Goal: Task Accomplishment & Management: Use online tool/utility

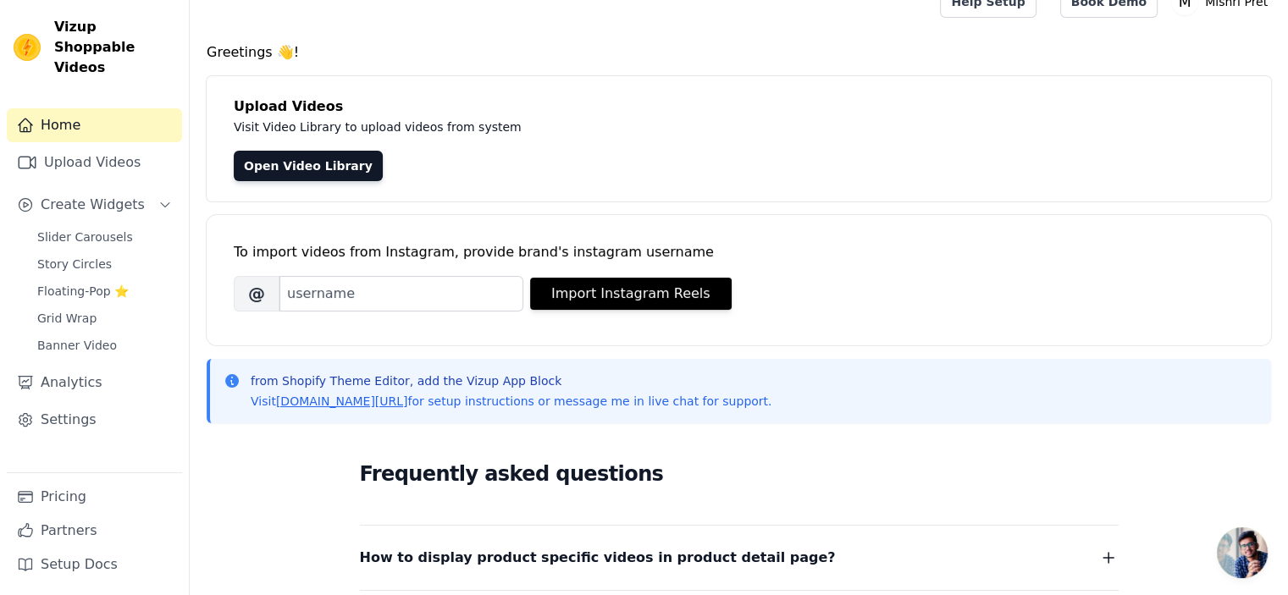
scroll to position [20, 0]
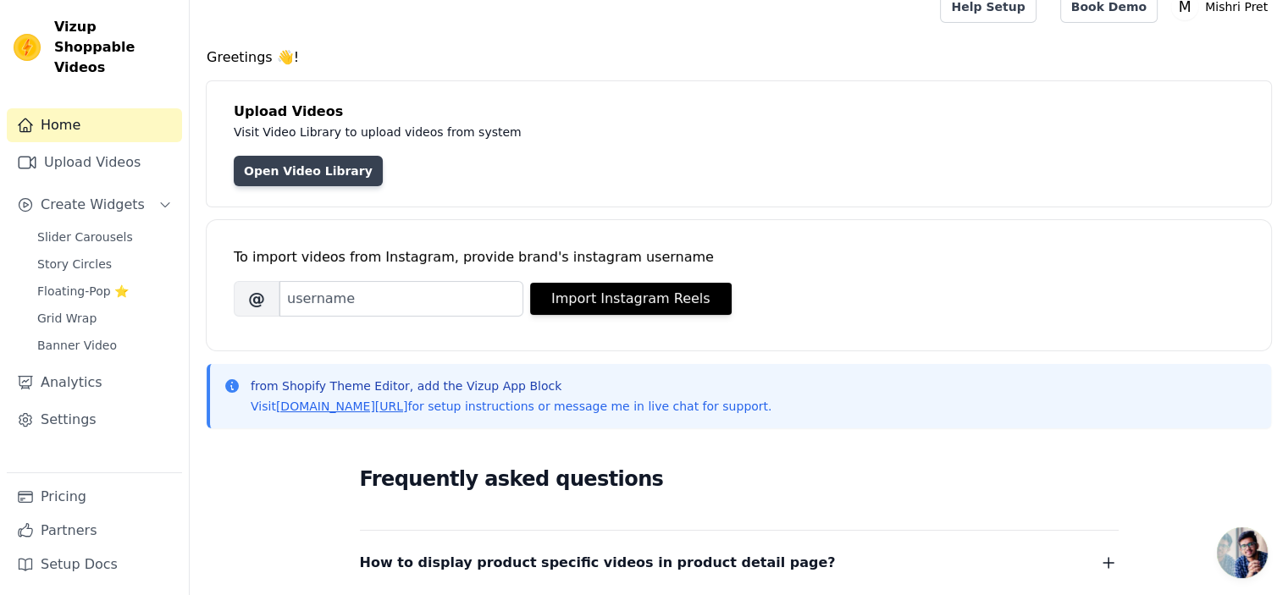
click at [269, 175] on link "Open Video Library" at bounding box center [308, 171] width 149 height 30
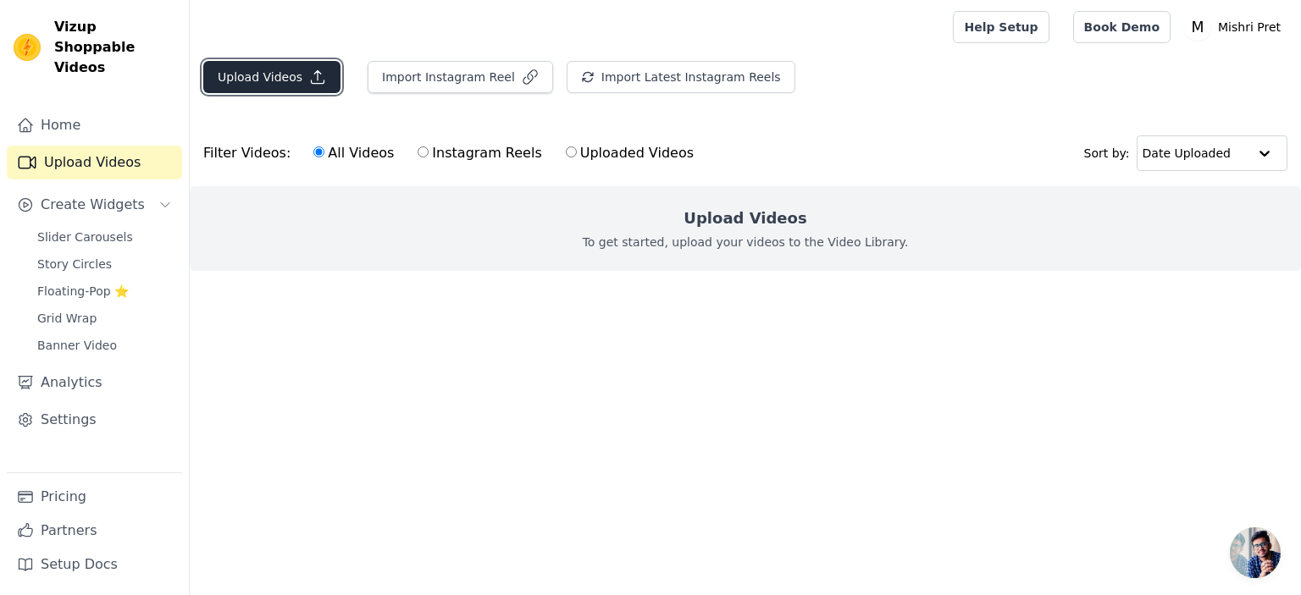
click at [275, 89] on button "Upload Videos" at bounding box center [271, 77] width 137 height 32
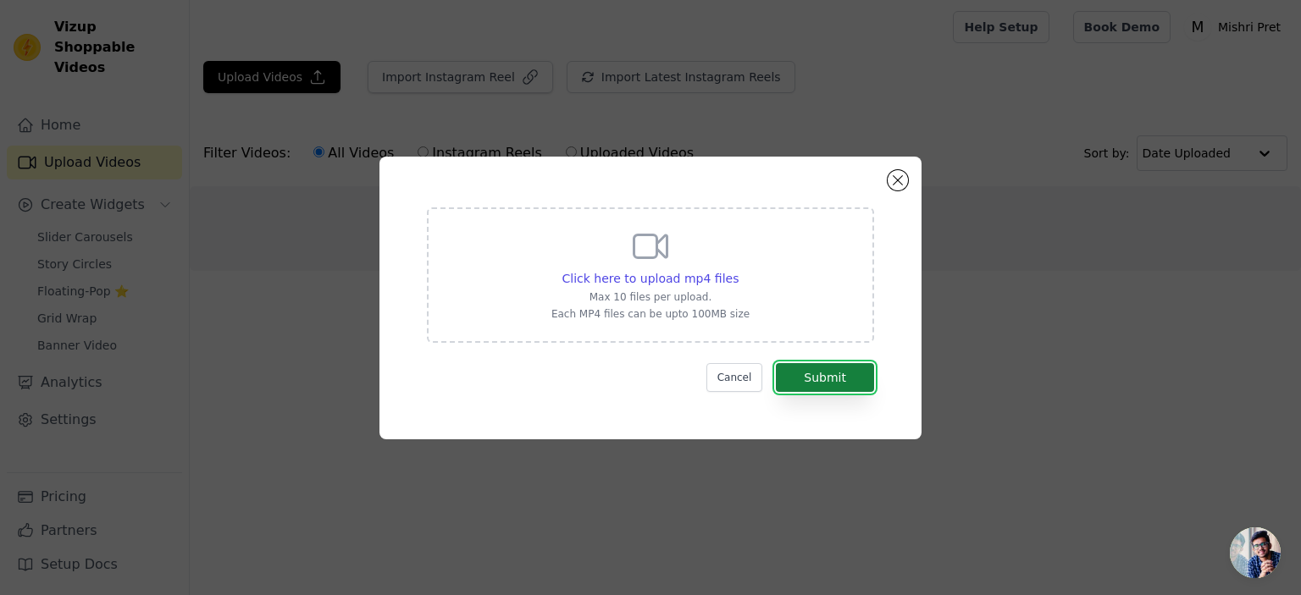
click at [806, 375] on button "Submit" at bounding box center [825, 377] width 98 height 29
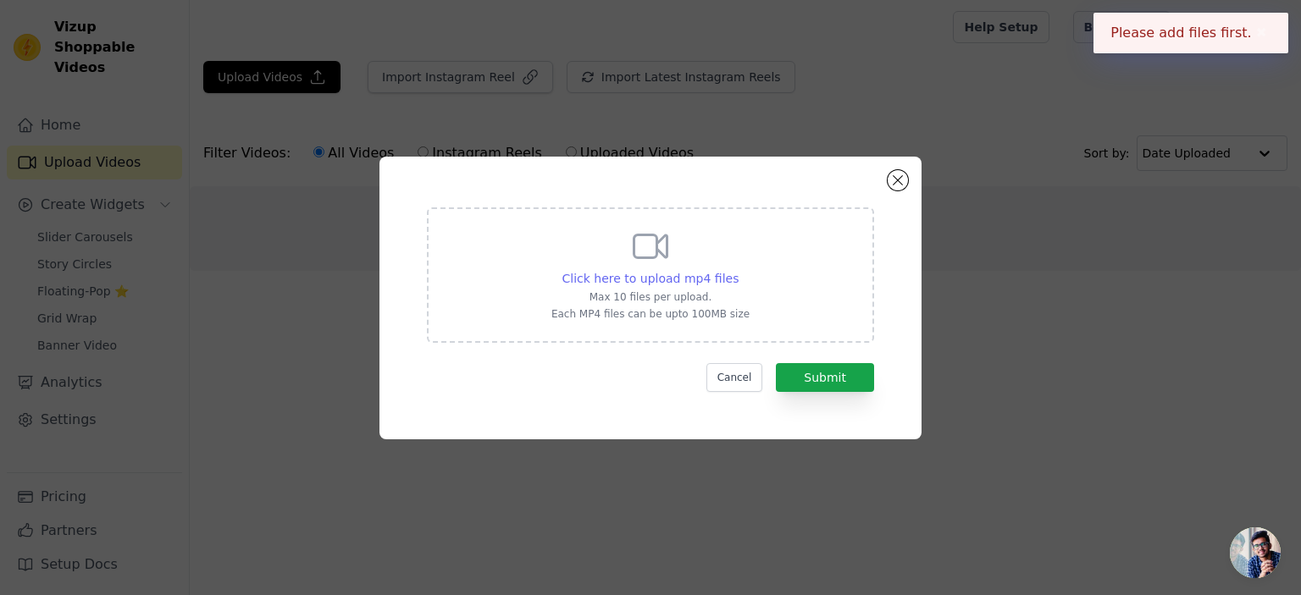
click at [661, 276] on span "Click here to upload mp4 files" at bounding box center [650, 279] width 177 height 14
click at [738, 270] on input "Click here to upload mp4 files Max 10 files per upload. Each MP4 files can be u…" at bounding box center [738, 269] width 1 height 1
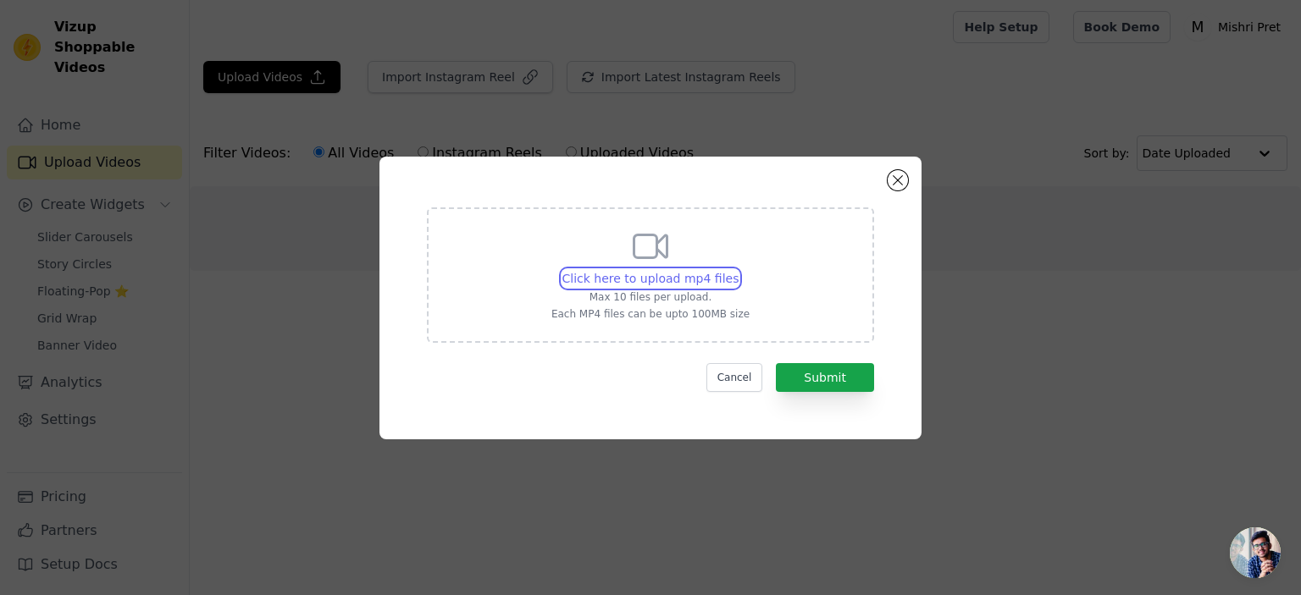
type input "C:\fakepath\WhatsApp Video 2025-08-22 at 5.59.31 PM (2).mp4"
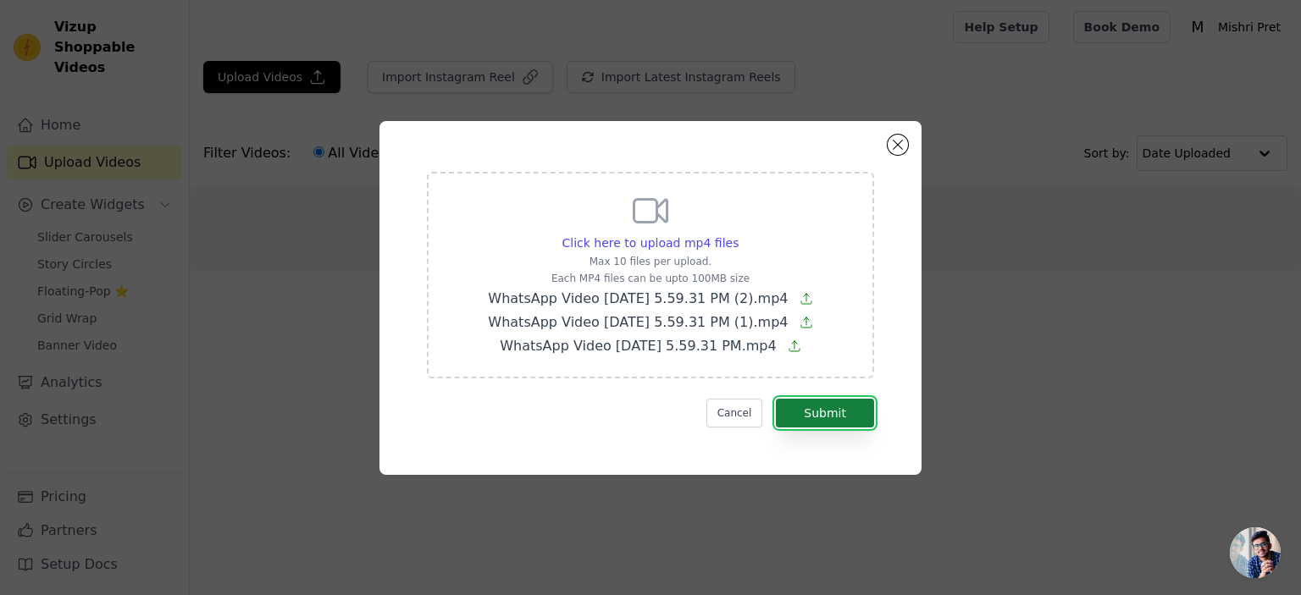
click at [837, 413] on button "Submit" at bounding box center [825, 413] width 98 height 29
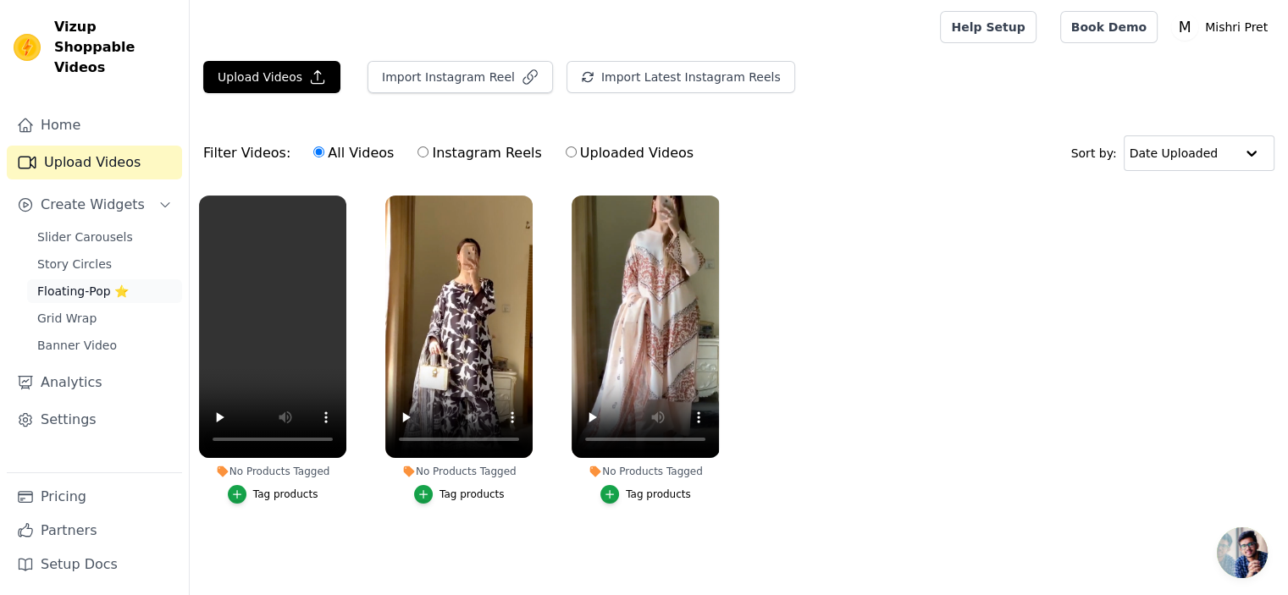
click at [79, 283] on span "Floating-Pop ⭐" at bounding box center [82, 291] width 91 height 17
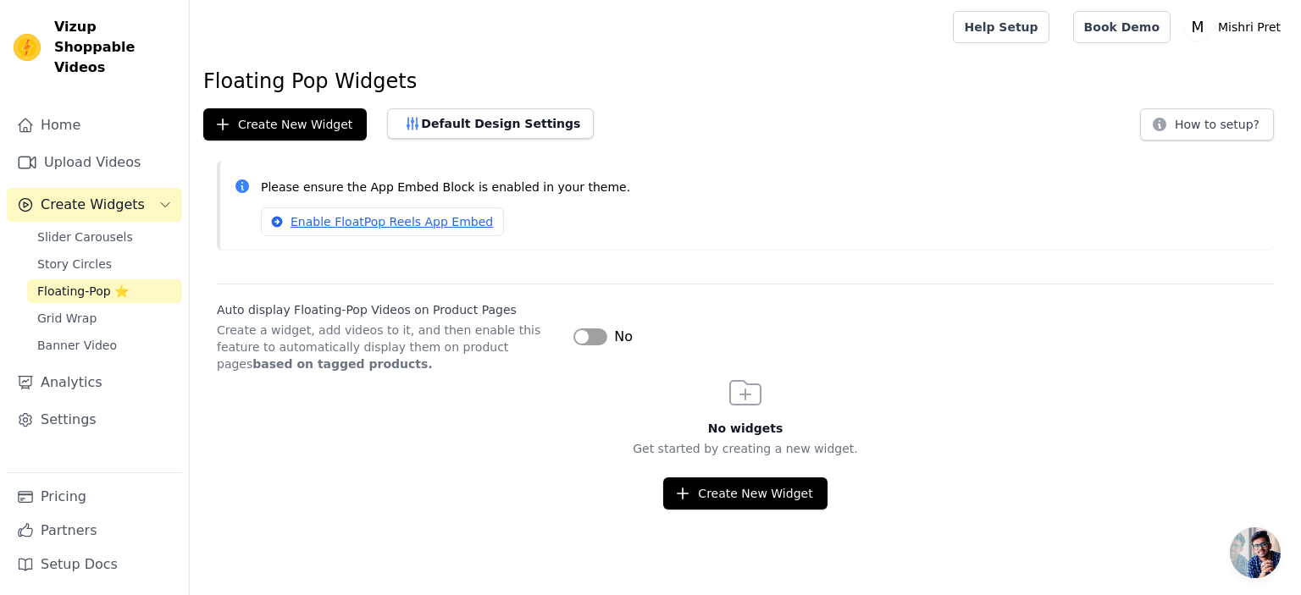
click at [600, 341] on button "Label" at bounding box center [590, 337] width 34 height 17
click at [71, 229] on span "Slider Carousels" at bounding box center [85, 237] width 96 height 17
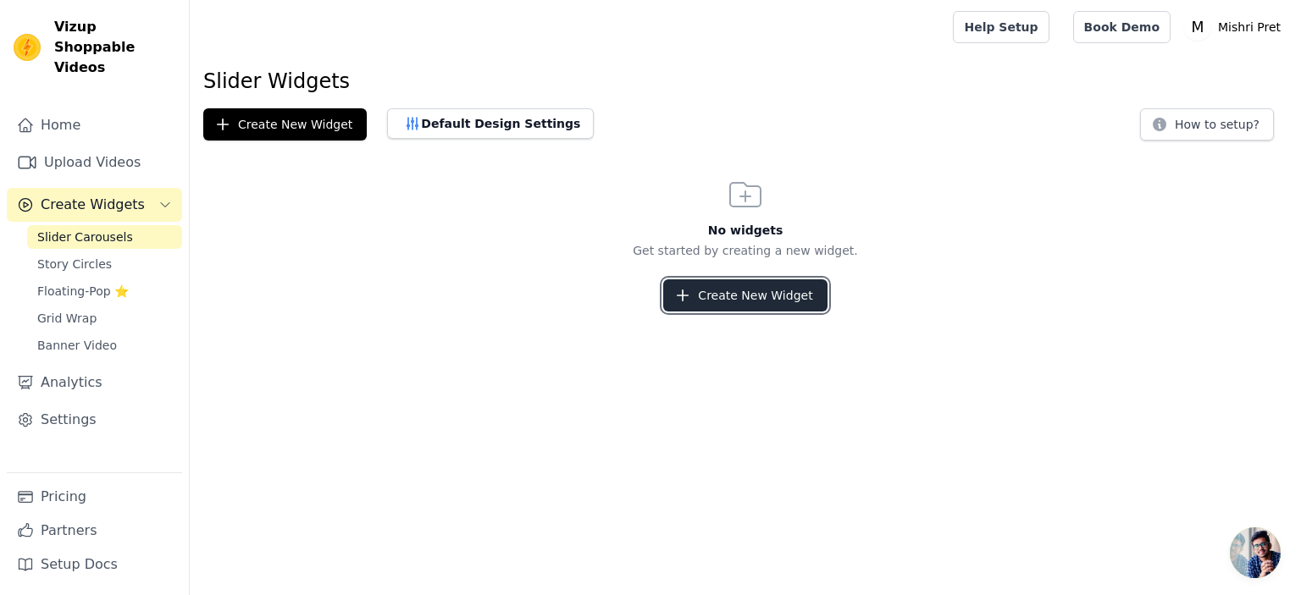
click at [698, 301] on button "Create New Widget" at bounding box center [744, 295] width 163 height 32
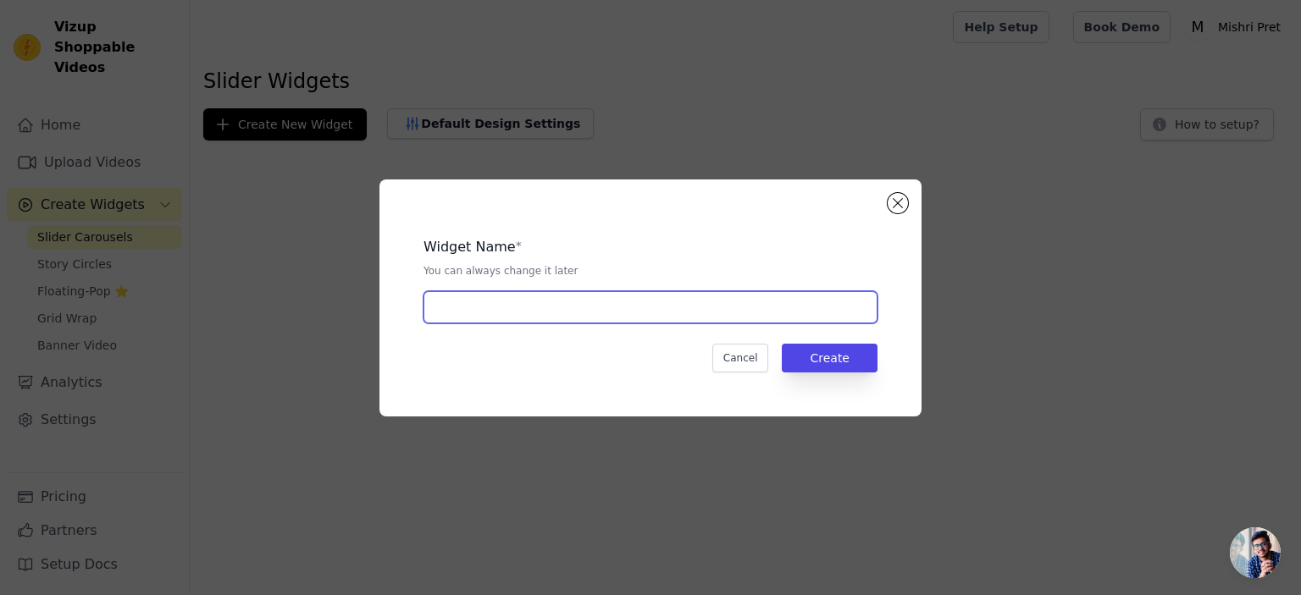
click at [625, 308] on input "text" at bounding box center [650, 307] width 454 height 32
type input "New"
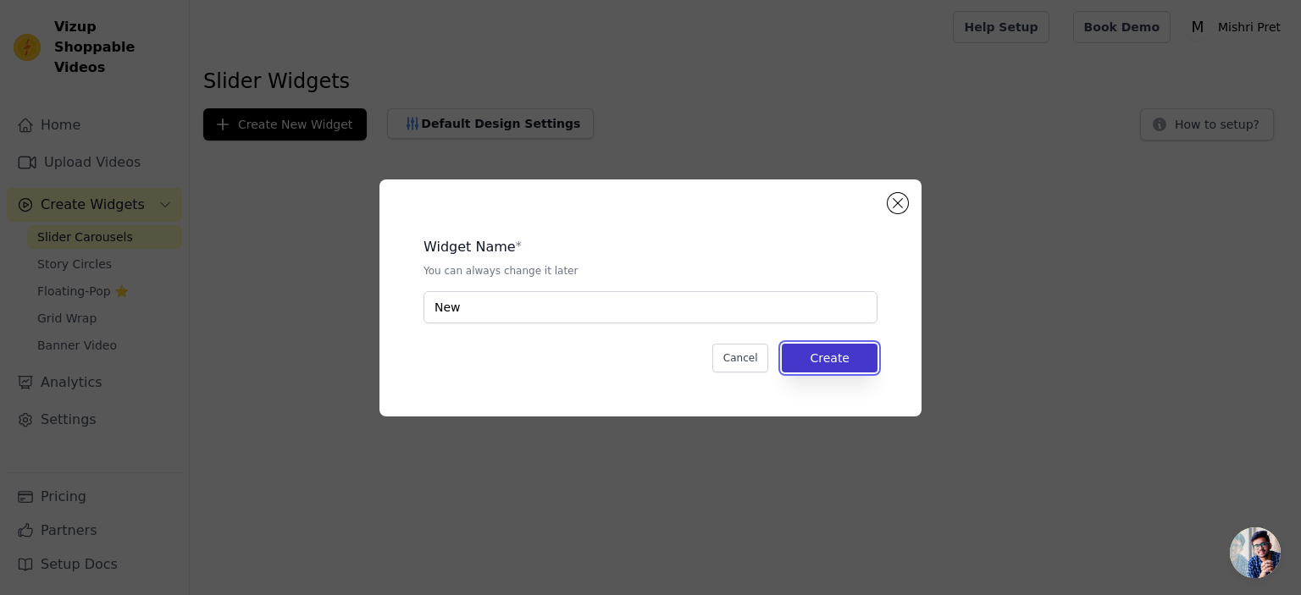
click at [843, 357] on button "Create" at bounding box center [830, 358] width 96 height 29
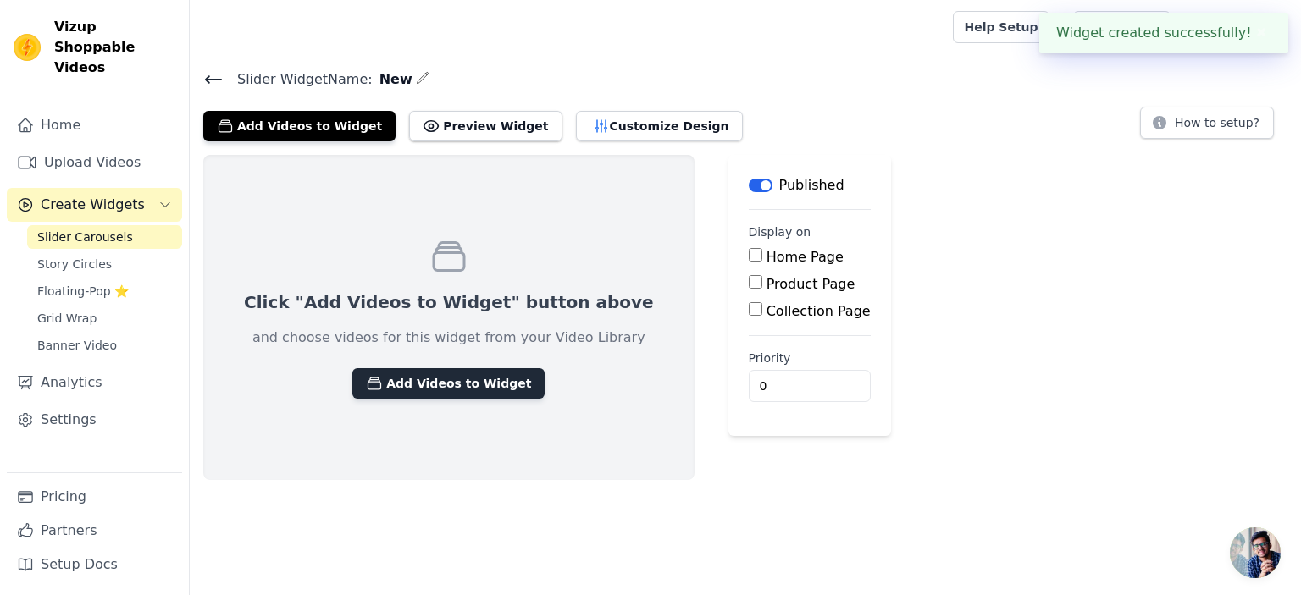
click at [398, 386] on button "Add Videos to Widget" at bounding box center [448, 383] width 192 height 30
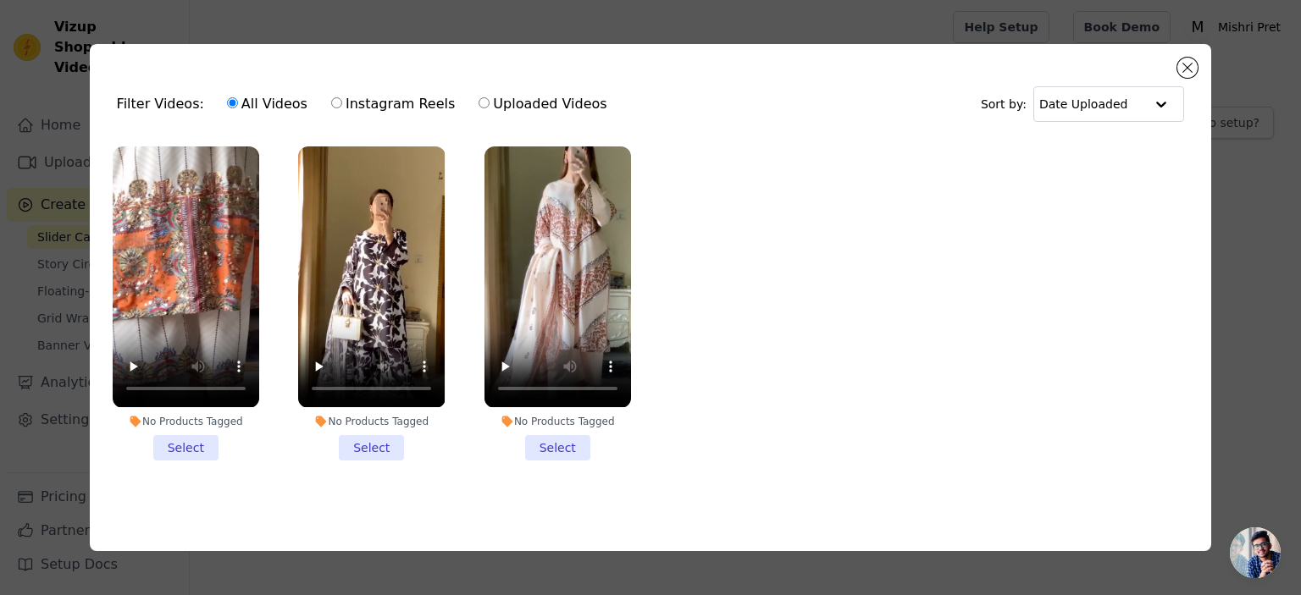
click at [182, 447] on li "No Products Tagged Select" at bounding box center [186, 303] width 147 height 313
click at [0, 0] on input "No Products Tagged Select" at bounding box center [0, 0] width 0 height 0
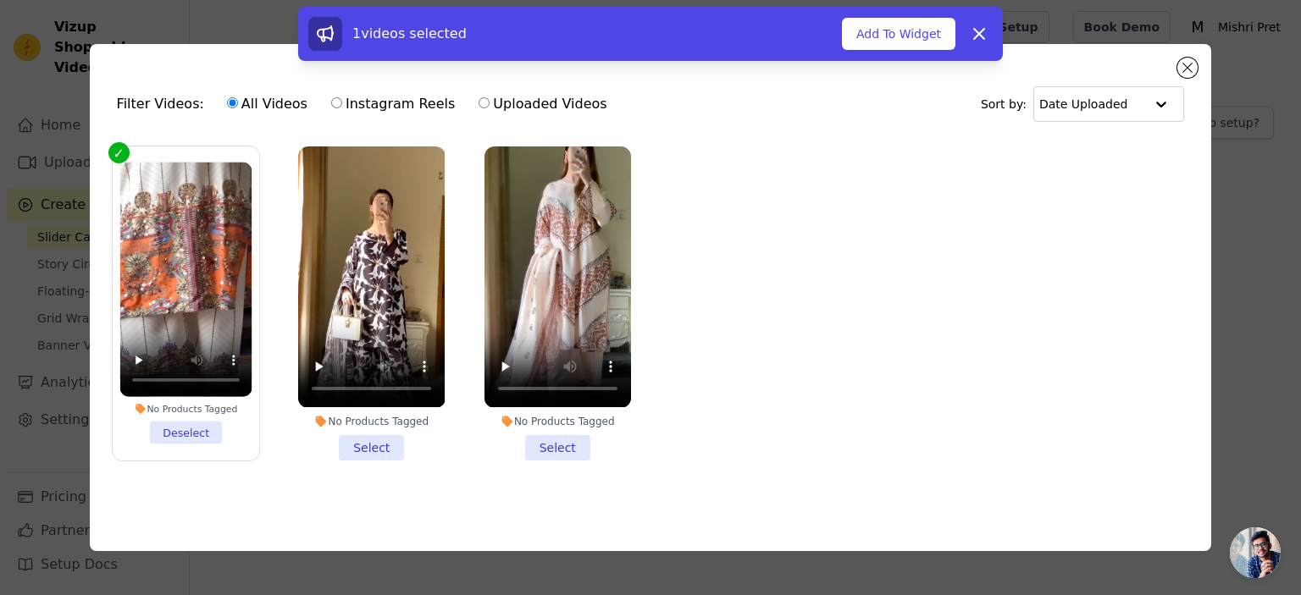
click at [370, 445] on li "No Products Tagged Select" at bounding box center [371, 303] width 147 height 313
click at [0, 0] on input "No Products Tagged Select" at bounding box center [0, 0] width 0 height 0
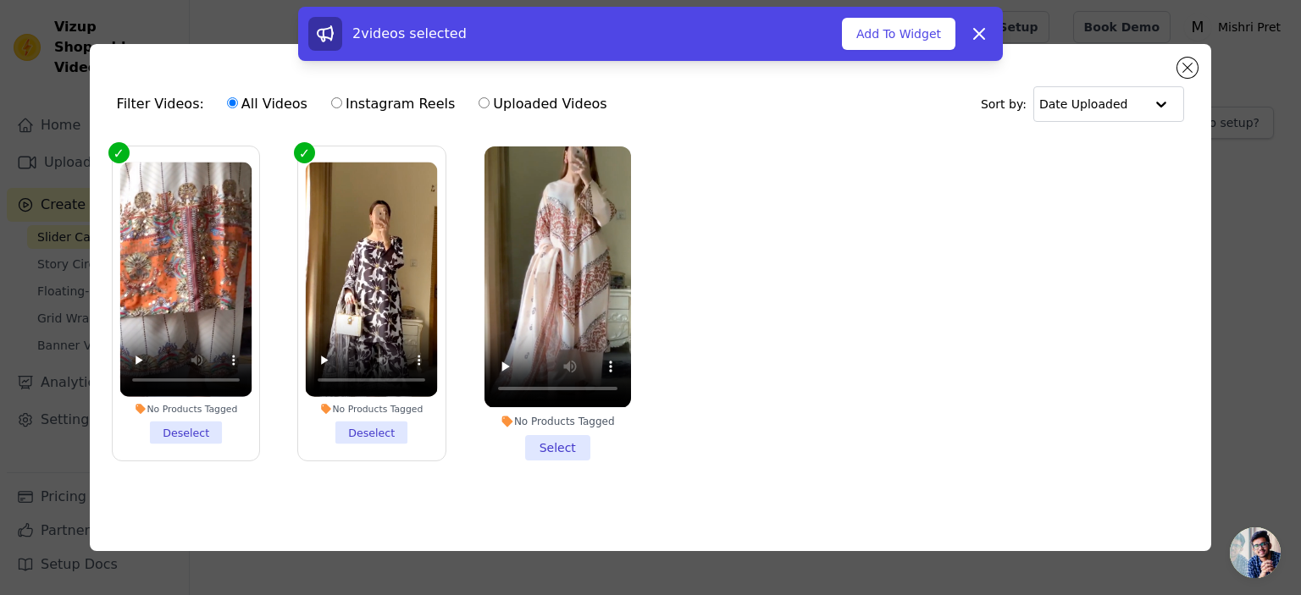
click at [565, 437] on li "No Products Tagged Select" at bounding box center [557, 303] width 147 height 313
click at [0, 0] on input "No Products Tagged Select" at bounding box center [0, 0] width 0 height 0
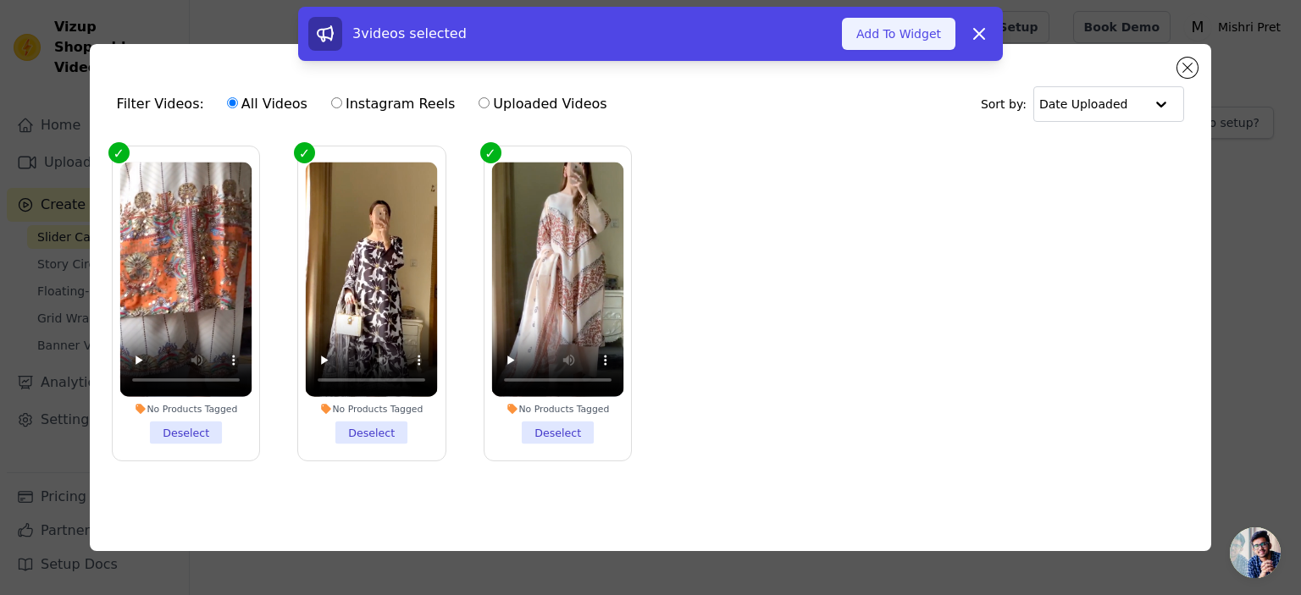
click at [921, 37] on button "Add To Widget" at bounding box center [898, 34] width 113 height 32
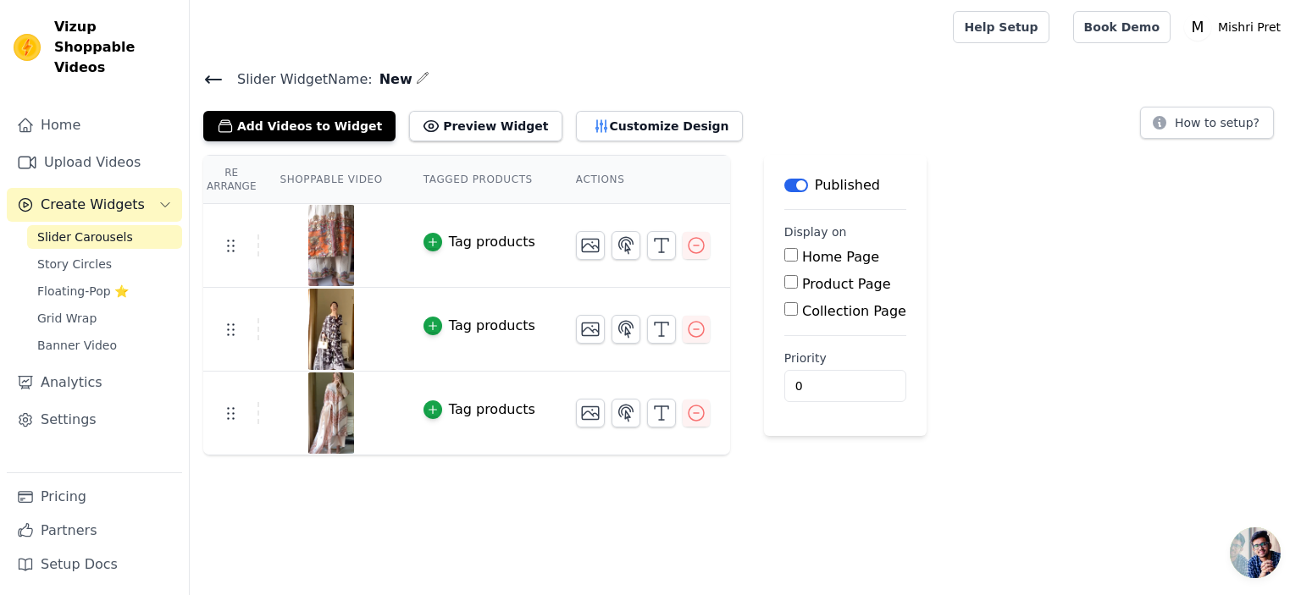
click at [784, 312] on input "Collection Page" at bounding box center [791, 309] width 14 height 14
checkbox input "true"
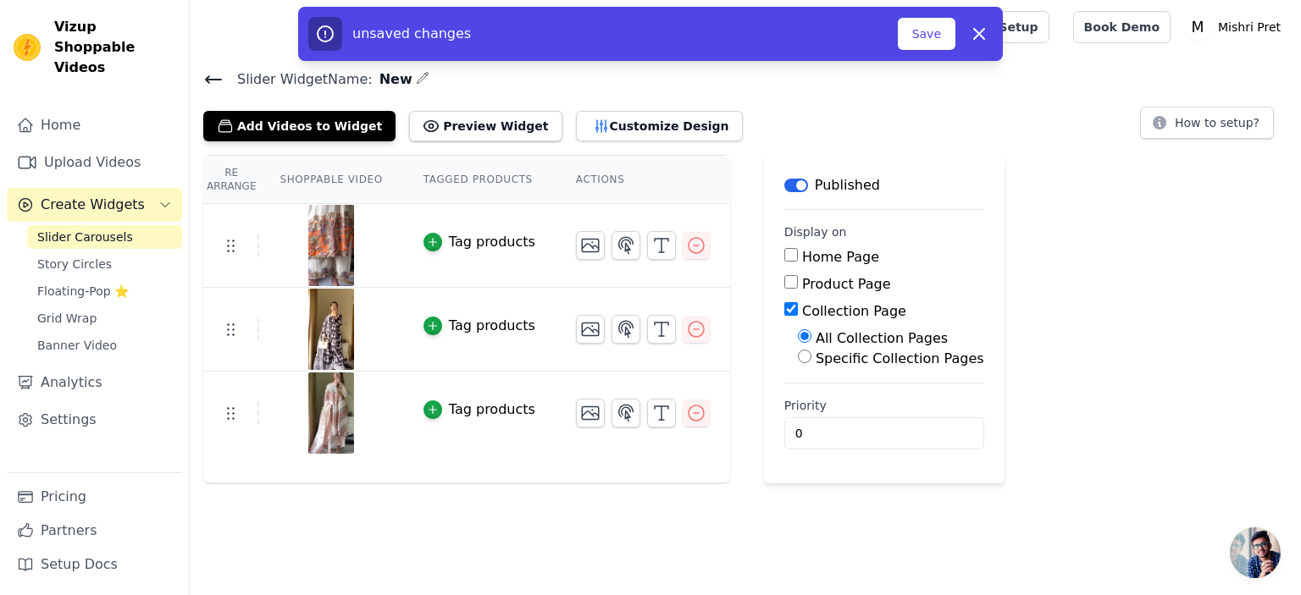
click at [798, 357] on input "Specific Collection Pages" at bounding box center [805, 357] width 14 height 14
radio input "true"
click at [812, 392] on button "Select Collection Pages" at bounding box center [878, 397] width 160 height 29
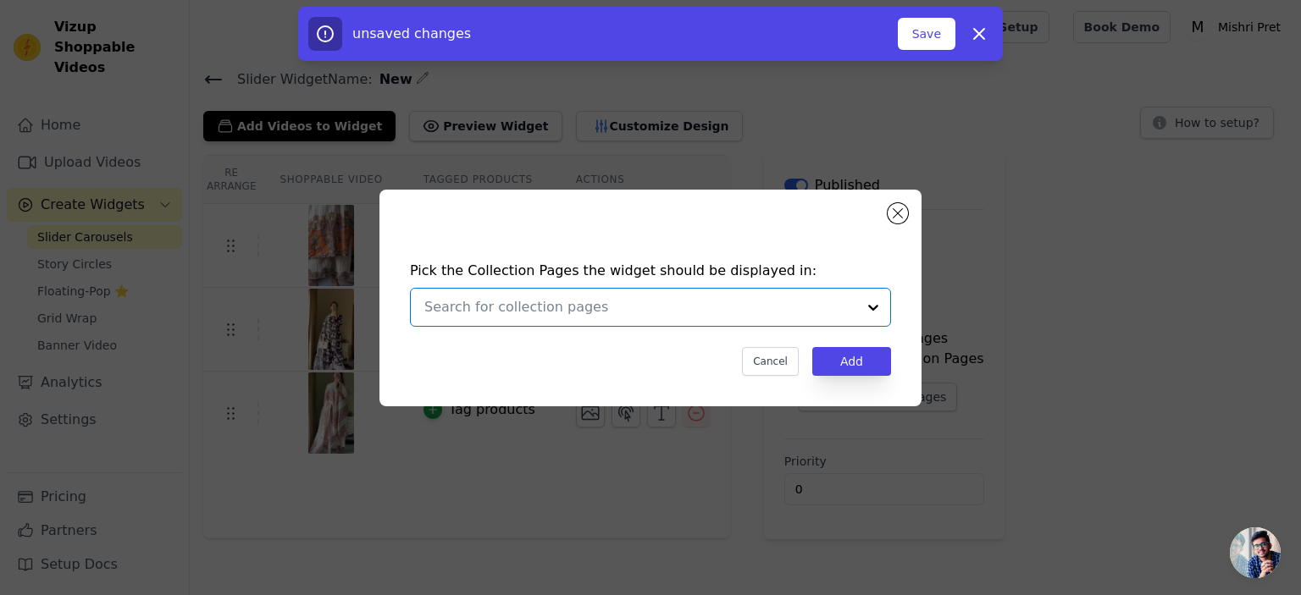
click at [629, 306] on input "text" at bounding box center [640, 307] width 432 height 20
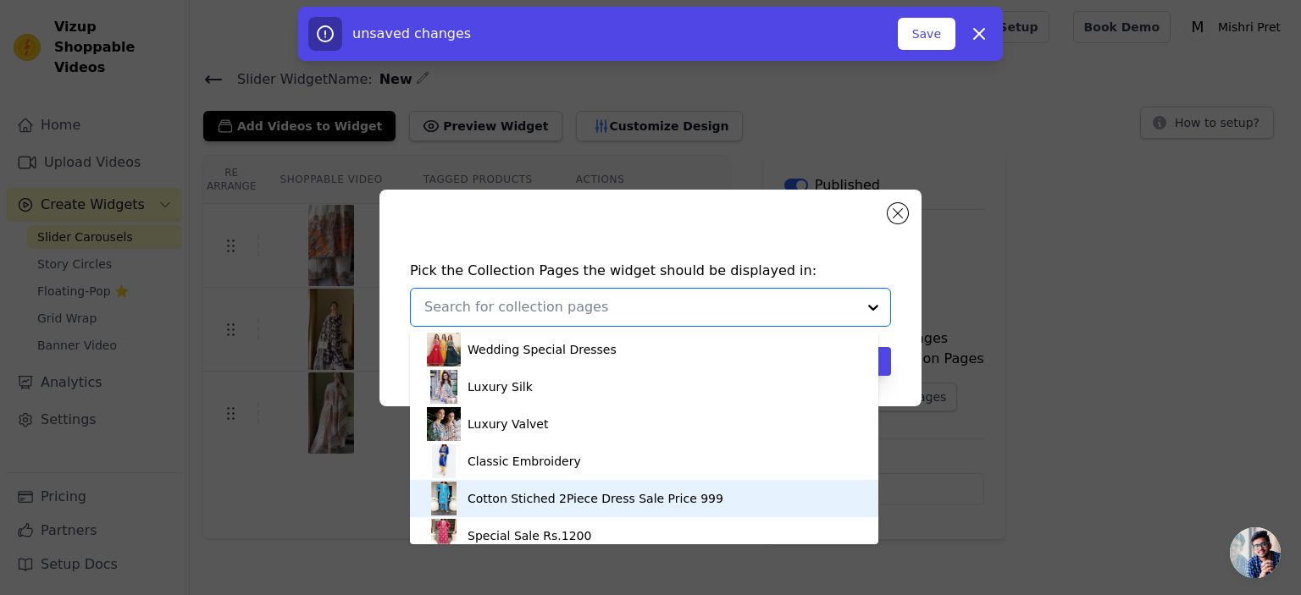
scroll to position [234, 0]
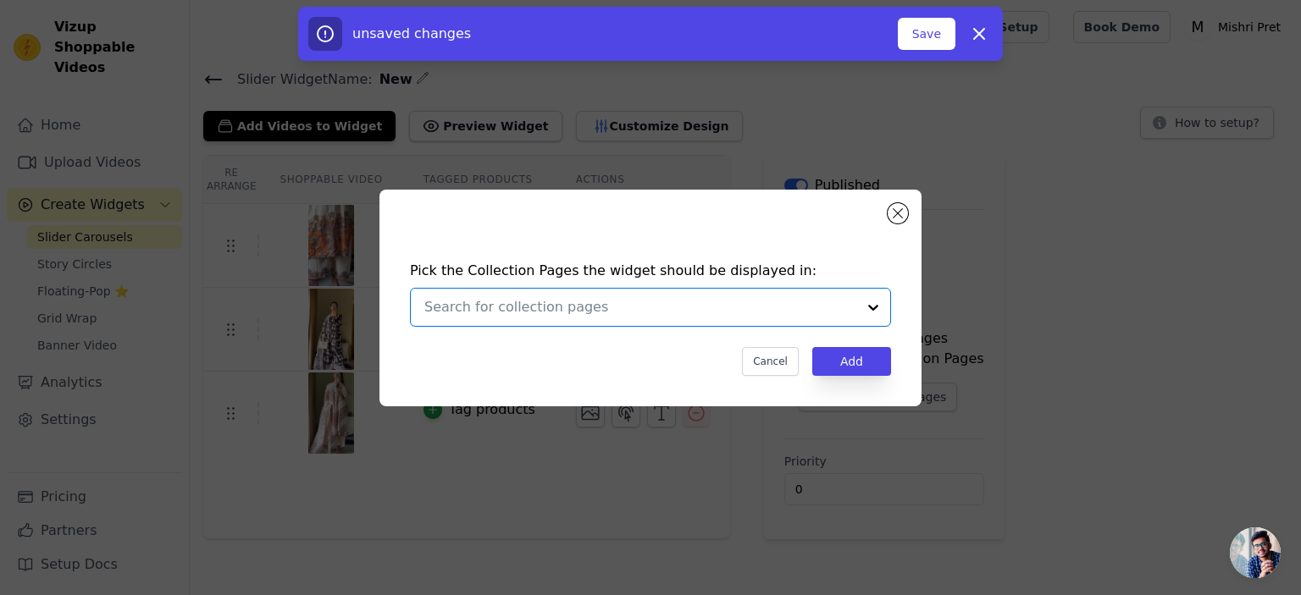
click at [622, 317] on input "text" at bounding box center [640, 307] width 432 height 20
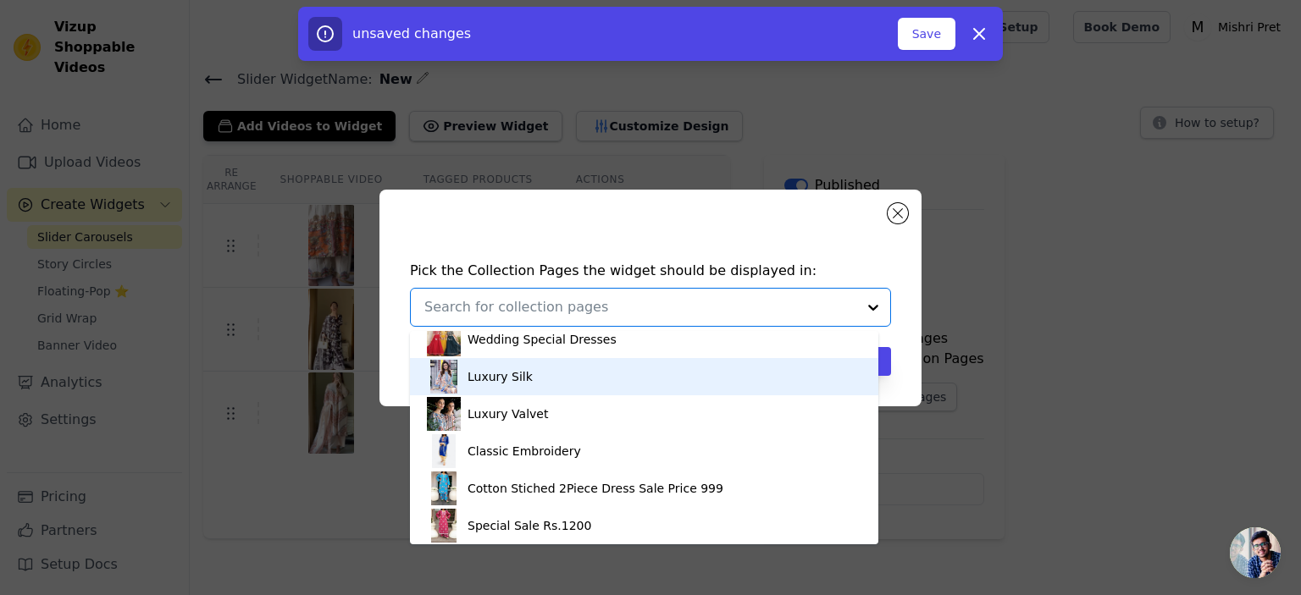
click at [491, 382] on div "Luxury Silk" at bounding box center [499, 376] width 65 height 37
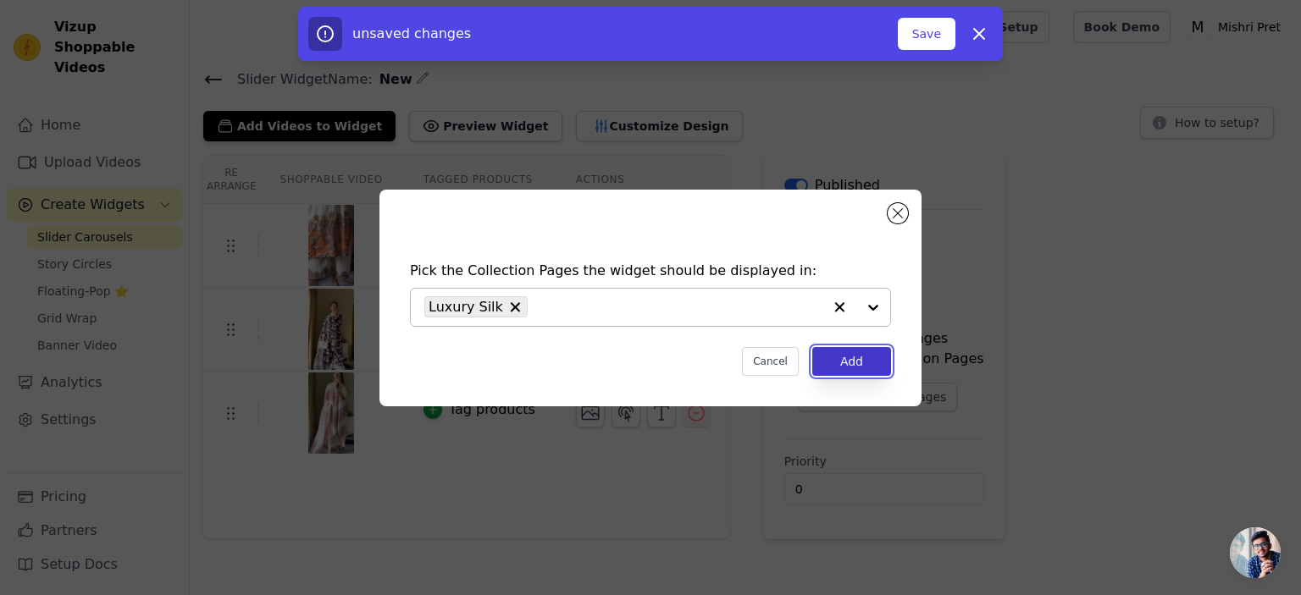
click at [865, 358] on button "Add" at bounding box center [851, 361] width 79 height 29
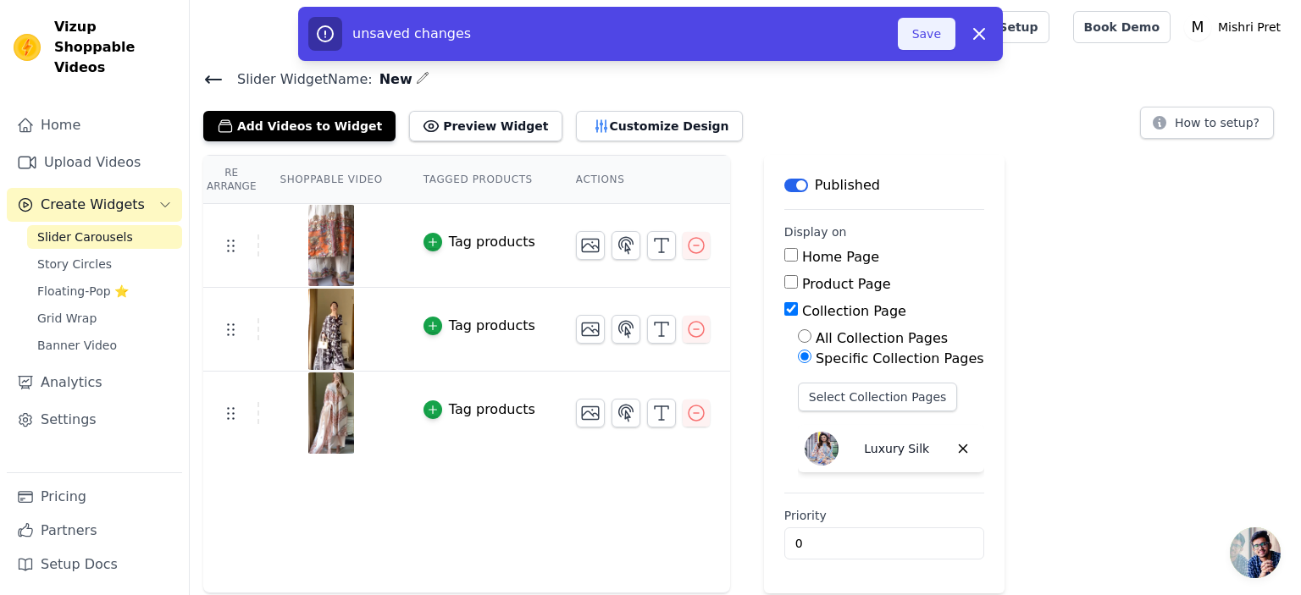
click at [921, 29] on button "Save" at bounding box center [927, 34] width 58 height 32
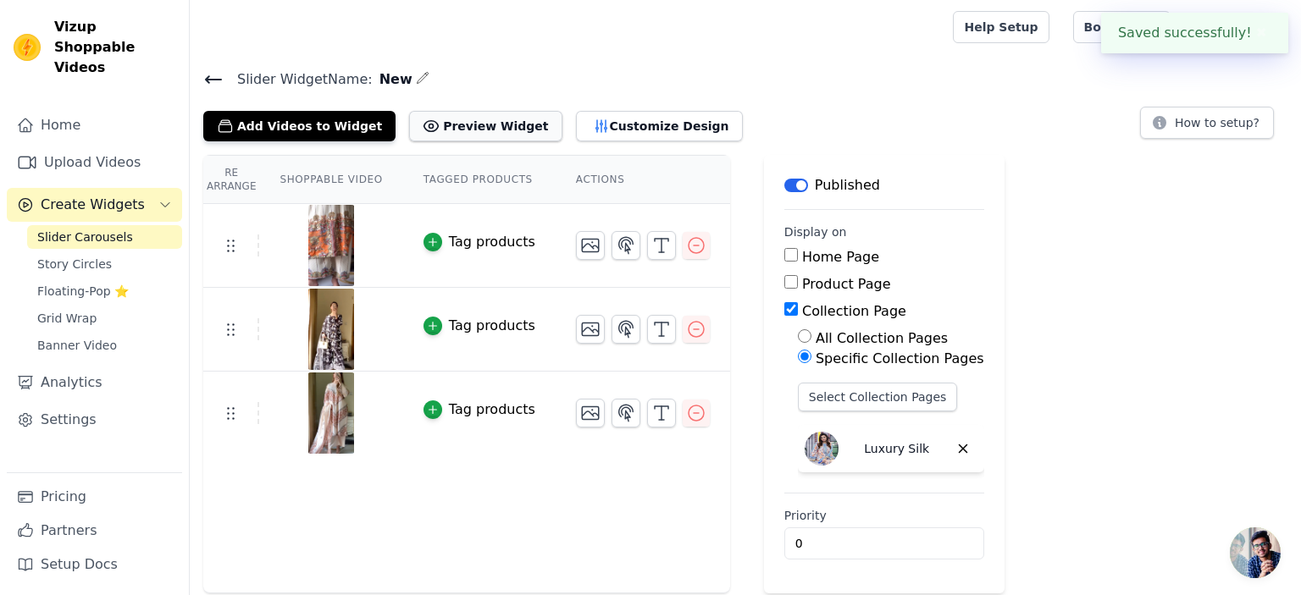
click at [439, 122] on button "Preview Widget" at bounding box center [485, 126] width 152 height 30
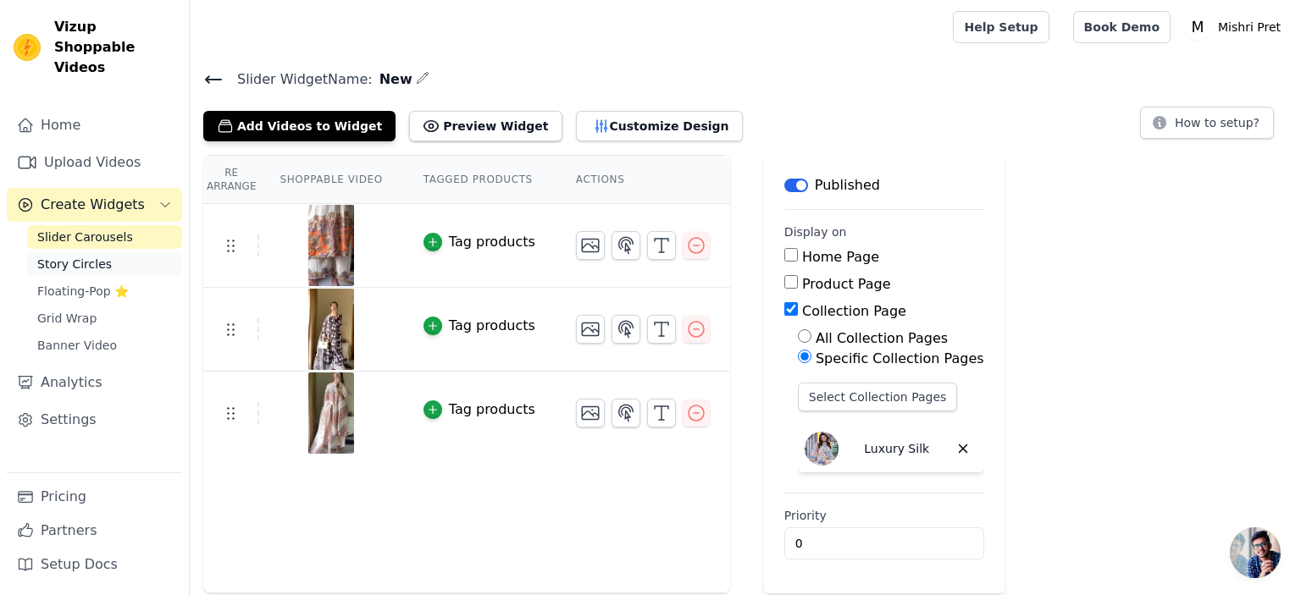
click at [98, 256] on span "Story Circles" at bounding box center [74, 264] width 75 height 17
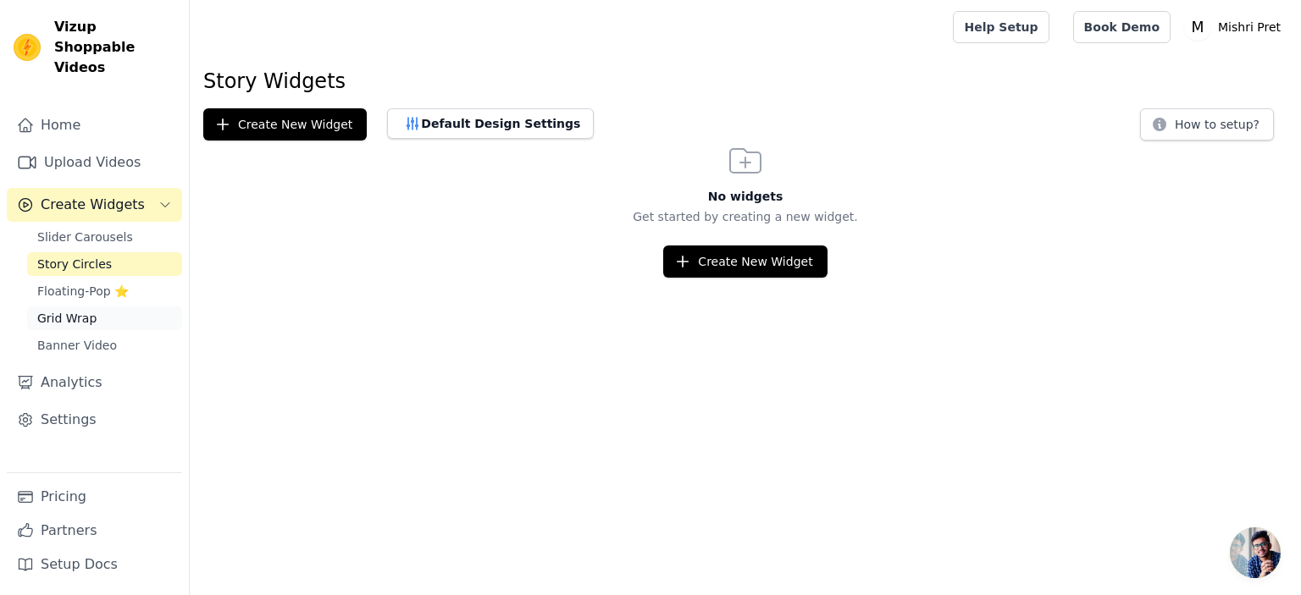
click at [58, 310] on span "Grid Wrap" at bounding box center [66, 318] width 59 height 17
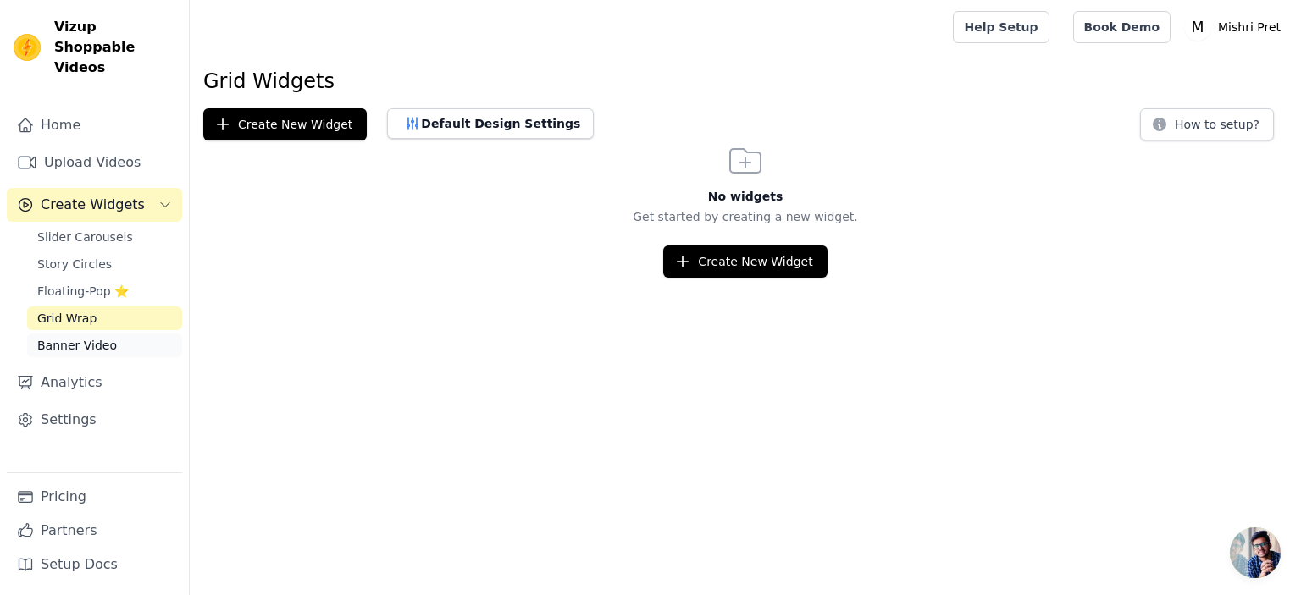
click at [67, 337] on span "Banner Video" at bounding box center [77, 345] width 80 height 17
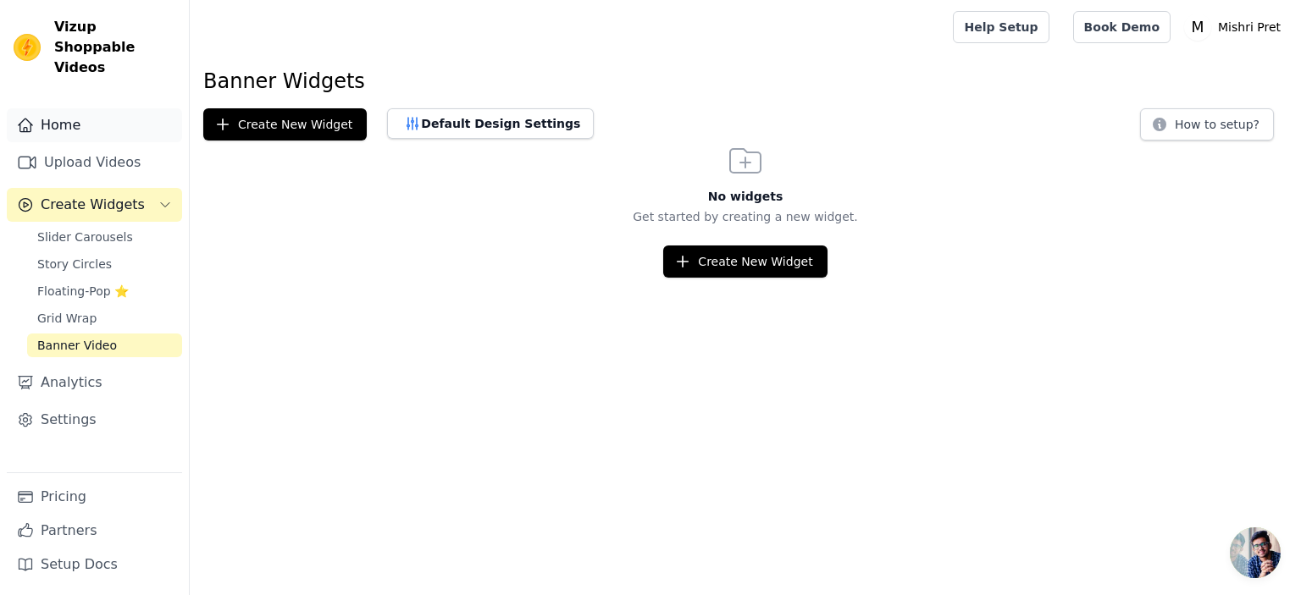
click at [58, 115] on link "Home" at bounding box center [94, 125] width 175 height 34
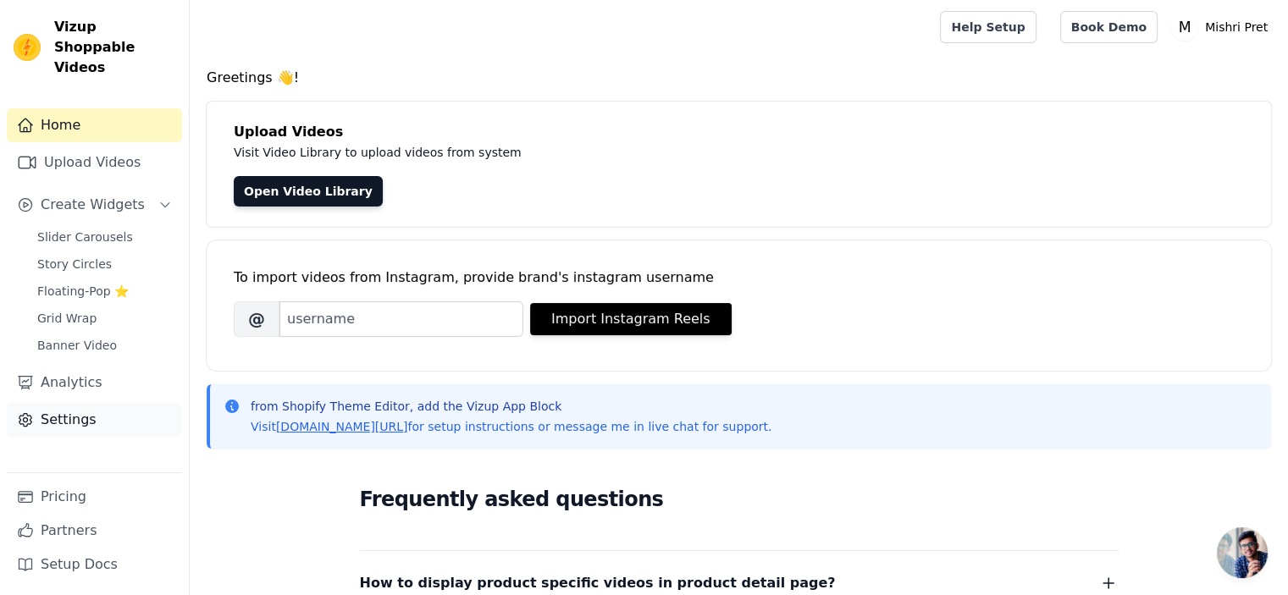
click at [47, 403] on link "Settings" at bounding box center [94, 420] width 175 height 34
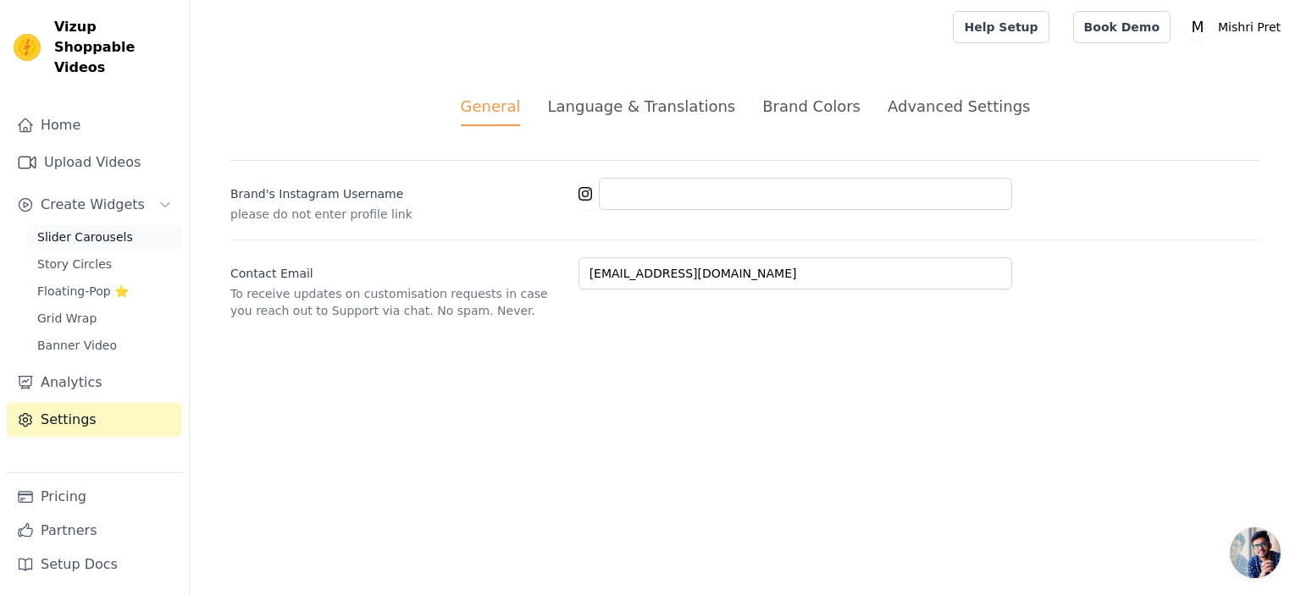
click at [68, 229] on span "Slider Carousels" at bounding box center [85, 237] width 96 height 17
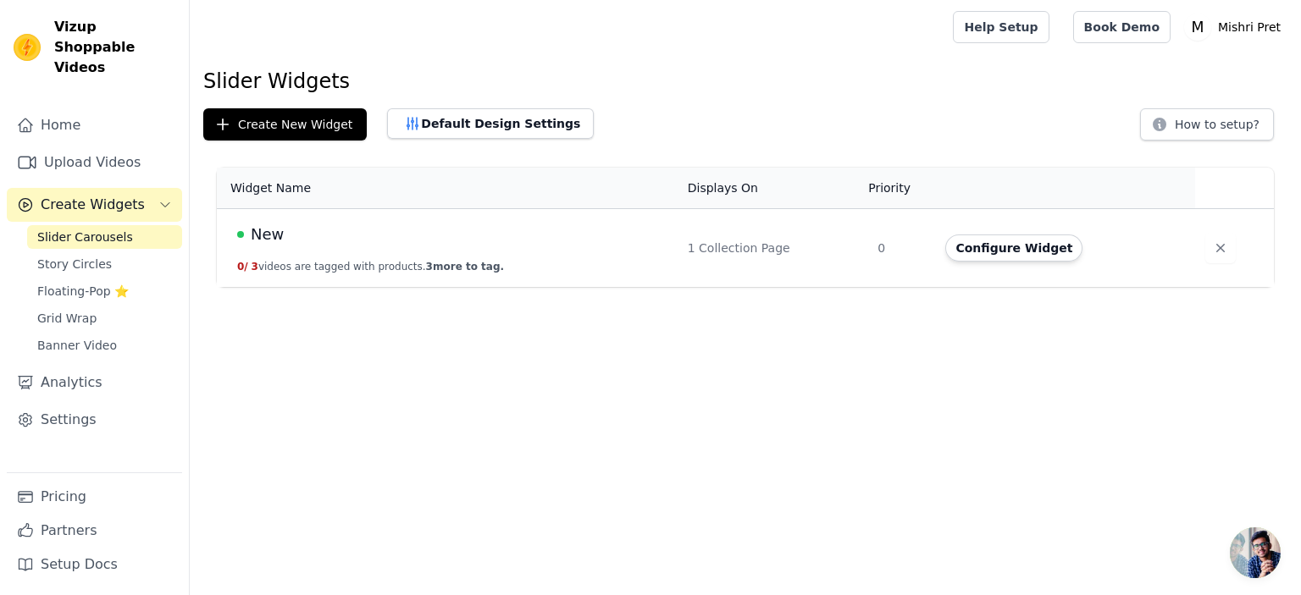
click at [411, 249] on td "New 0 / 3 videos are tagged with products. 3 more to tag." at bounding box center [447, 248] width 461 height 79
click at [314, 271] on button "0 / 3 videos are tagged with products. 3 more to tag." at bounding box center [370, 267] width 267 height 14
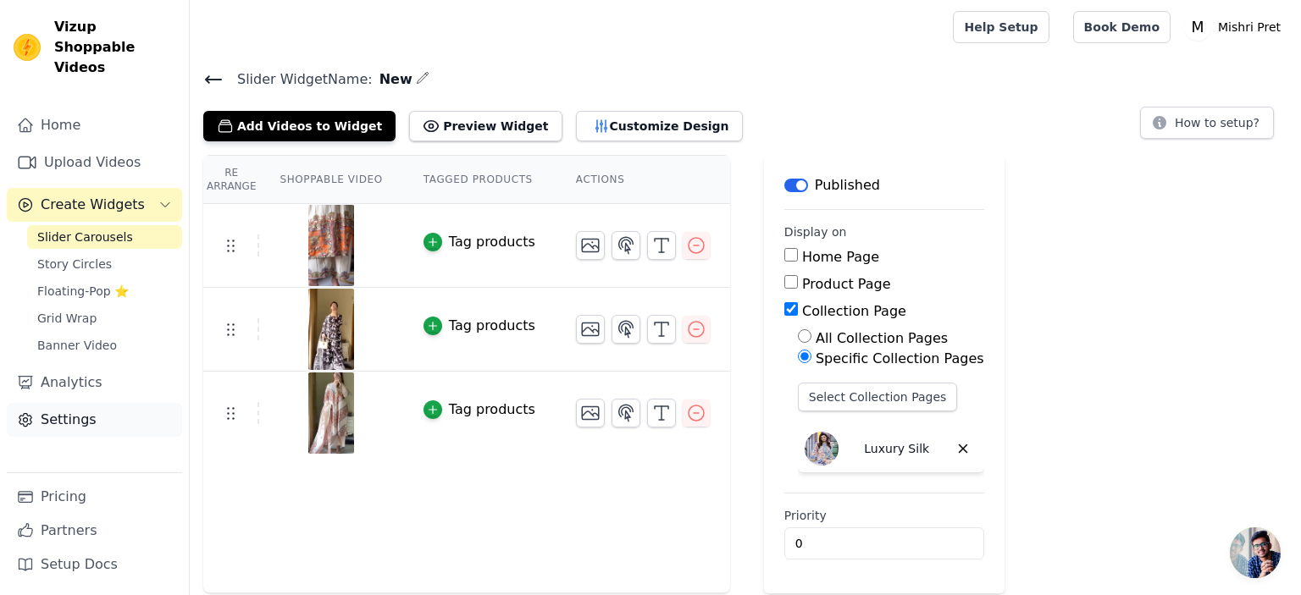
click at [85, 411] on link "Settings" at bounding box center [94, 420] width 175 height 34
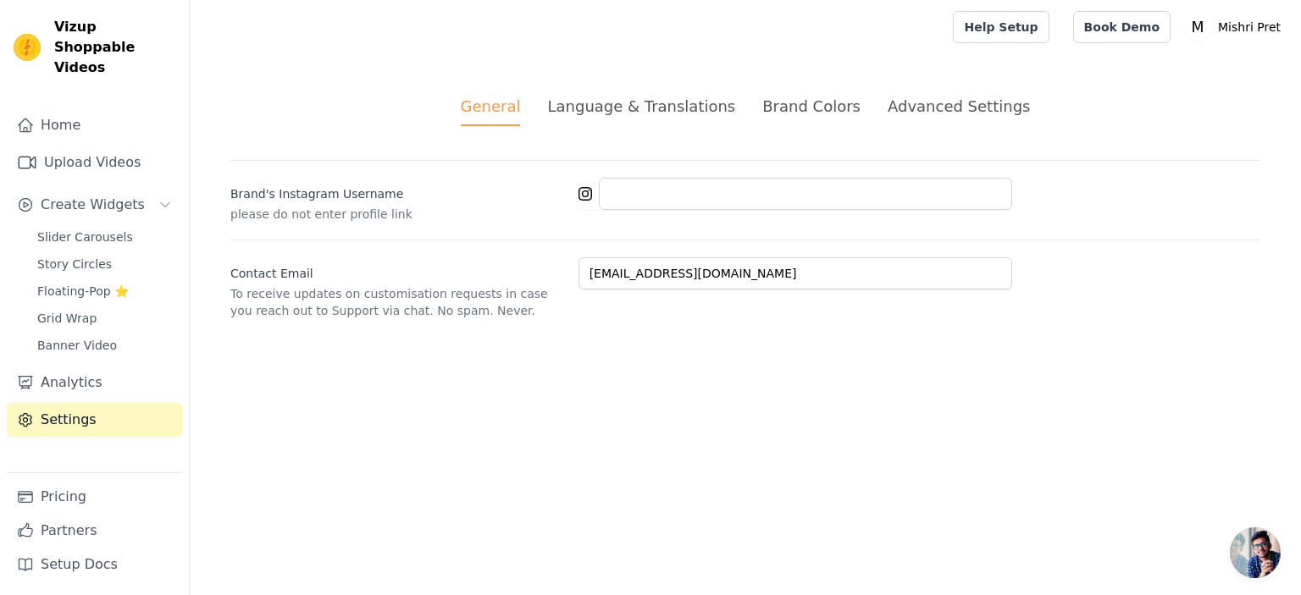
click at [928, 113] on div "Advanced Settings" at bounding box center [958, 106] width 142 height 23
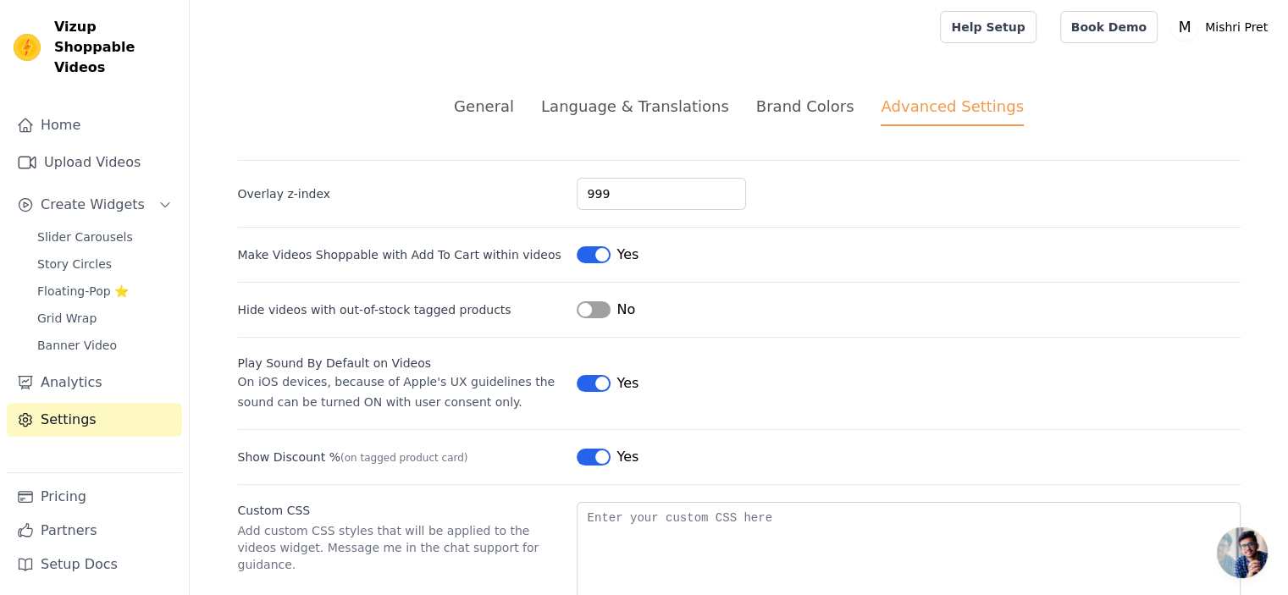
click at [514, 109] on div "General" at bounding box center [484, 106] width 60 height 23
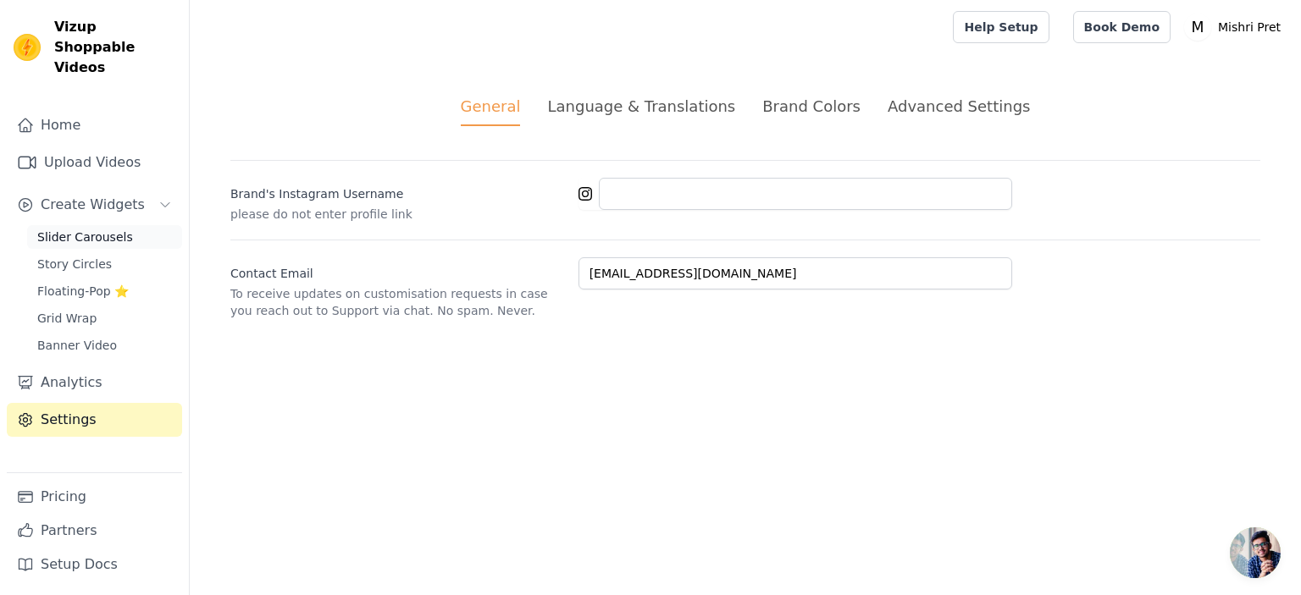
click at [81, 229] on span "Slider Carousels" at bounding box center [85, 237] width 96 height 17
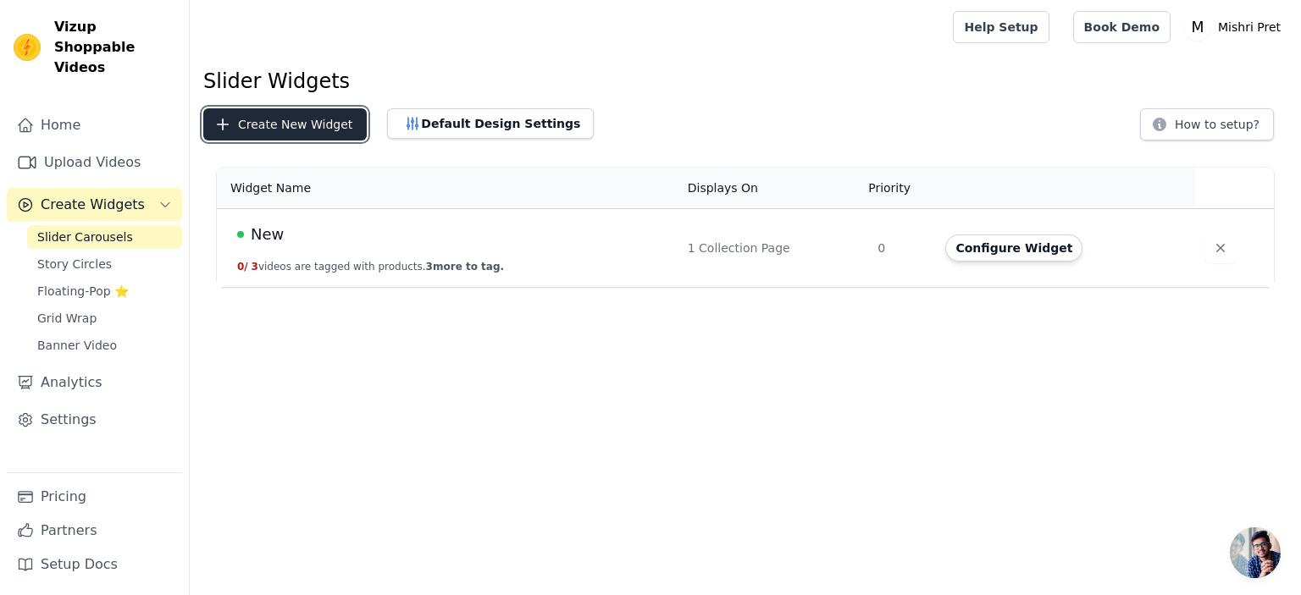
click at [261, 136] on button "Create New Widget" at bounding box center [284, 124] width 163 height 32
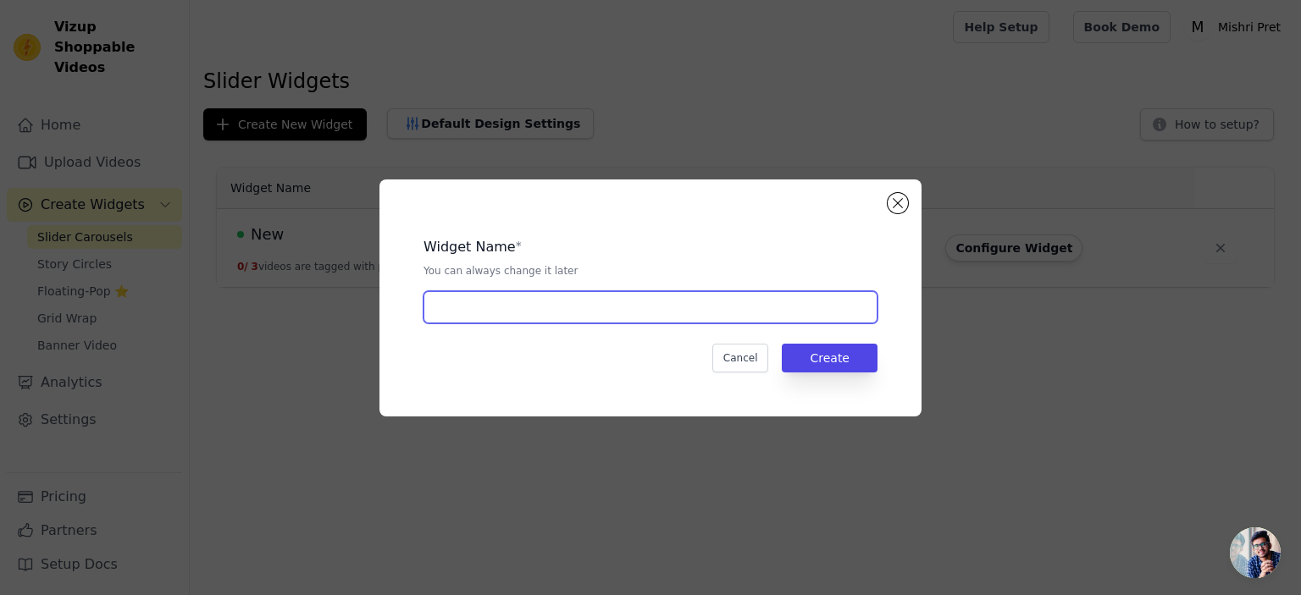
click at [567, 307] on input "text" at bounding box center [650, 307] width 454 height 32
type input "new 1"
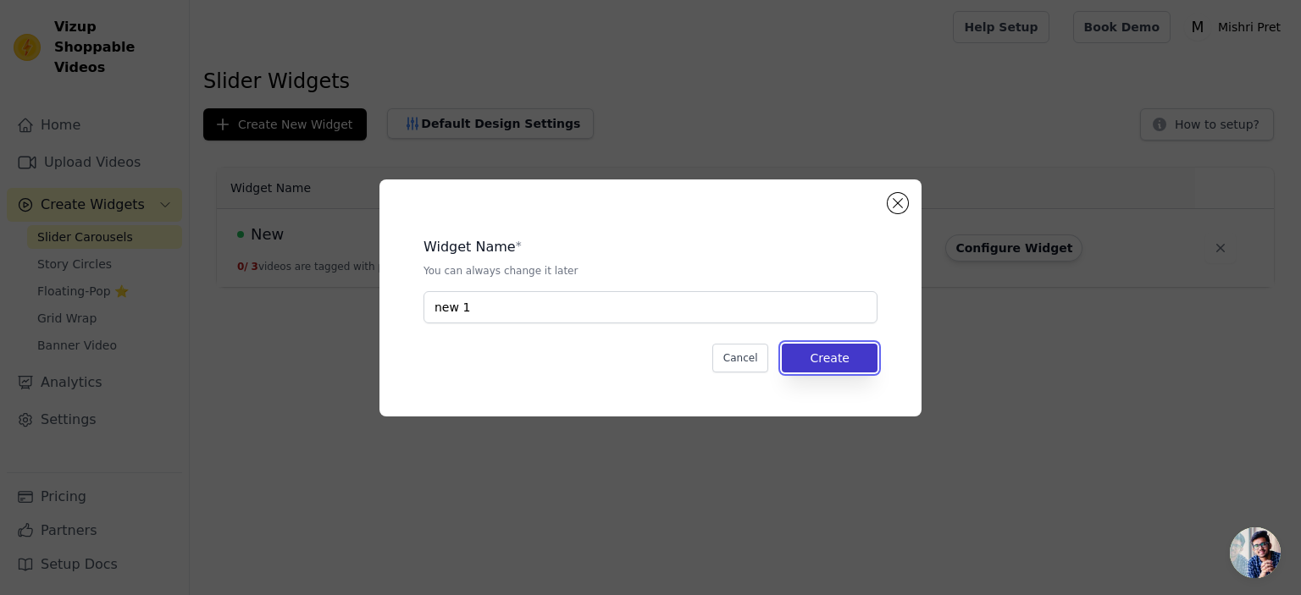
click at [854, 354] on button "Create" at bounding box center [830, 358] width 96 height 29
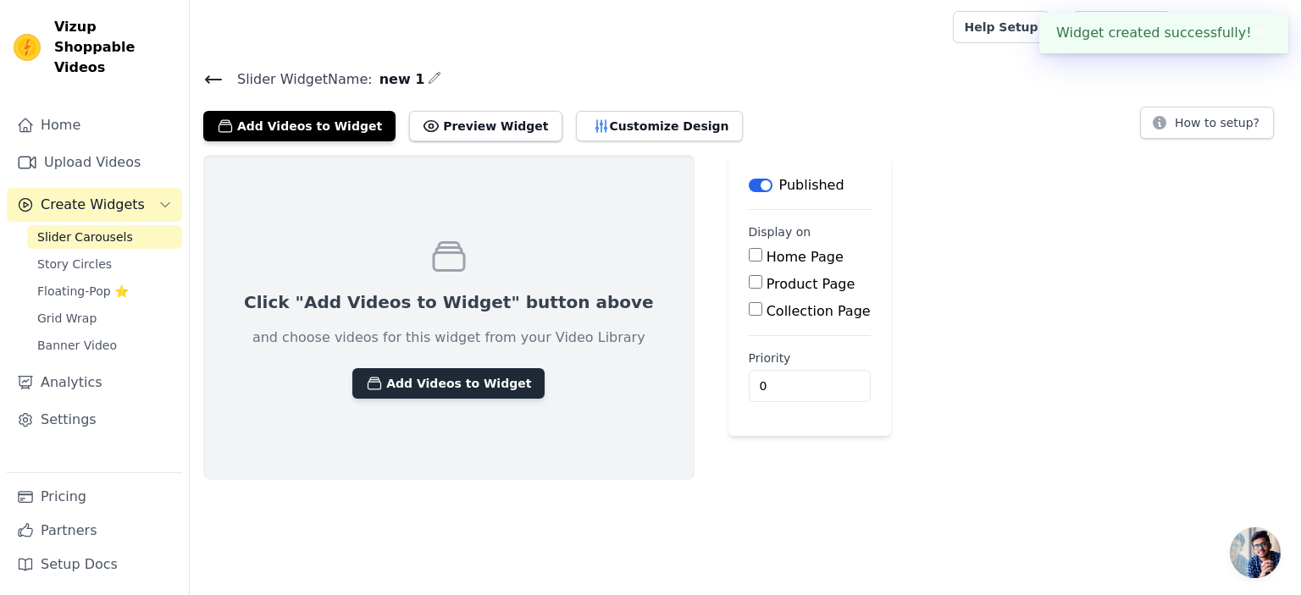
click at [449, 382] on button "Add Videos to Widget" at bounding box center [448, 383] width 192 height 30
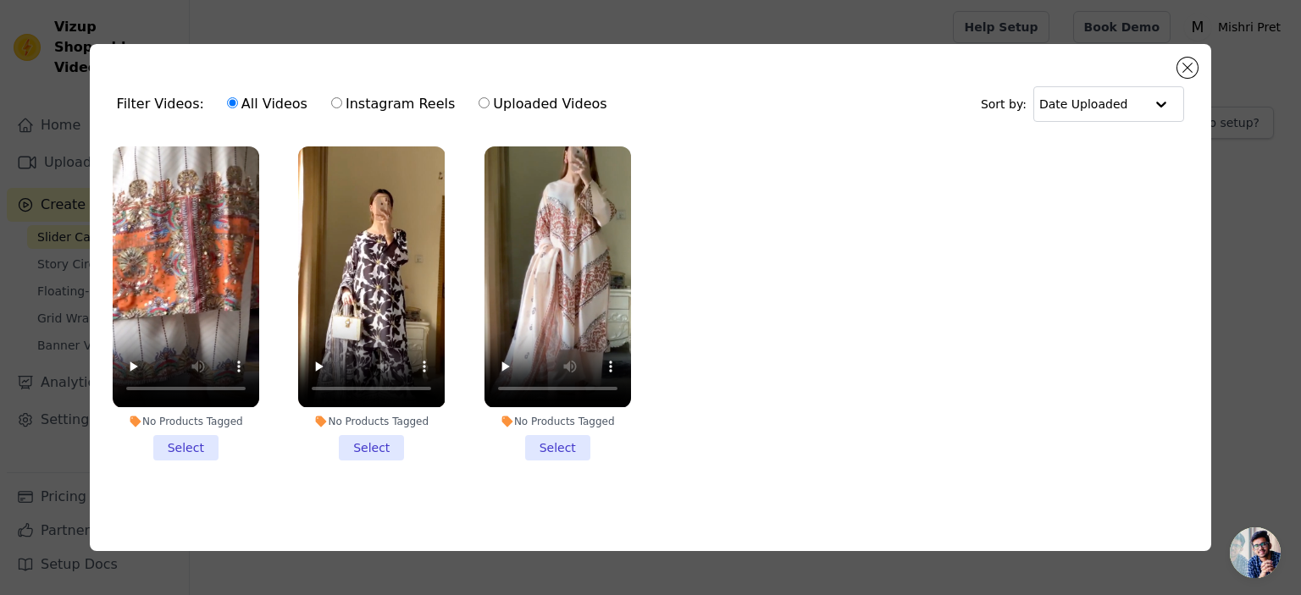
click at [180, 445] on li "No Products Tagged Select" at bounding box center [186, 303] width 147 height 313
click at [0, 0] on input "No Products Tagged Select" at bounding box center [0, 0] width 0 height 0
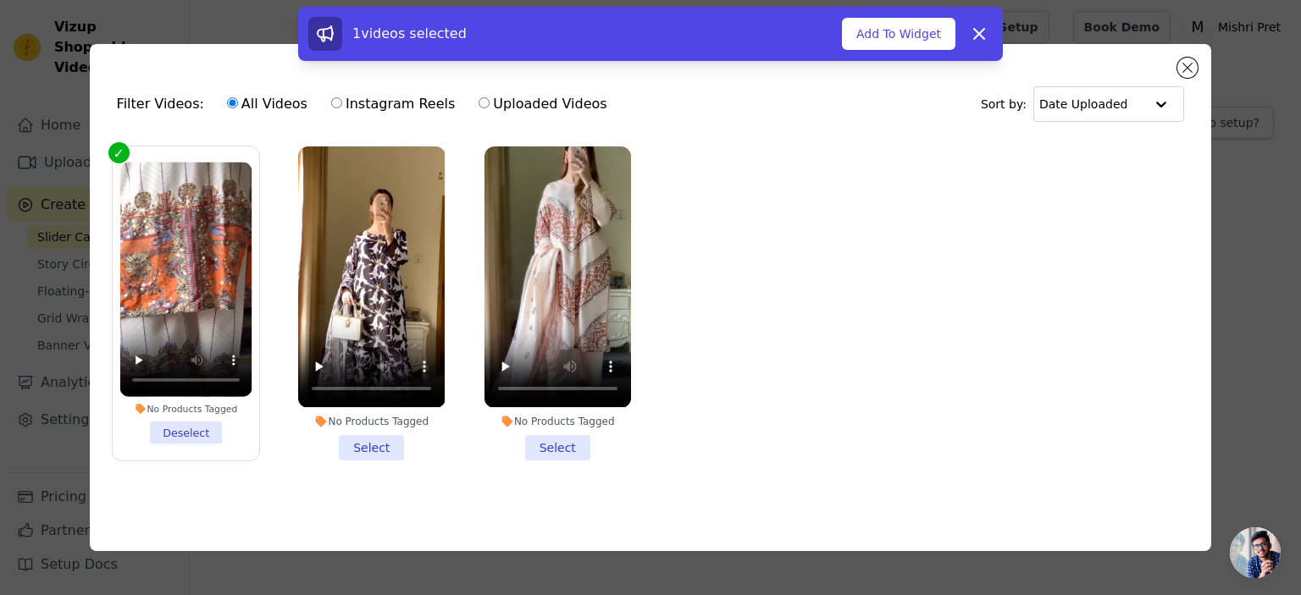
click at [364, 440] on li "No Products Tagged Select" at bounding box center [371, 303] width 147 height 313
click at [0, 0] on input "No Products Tagged Select" at bounding box center [0, 0] width 0 height 0
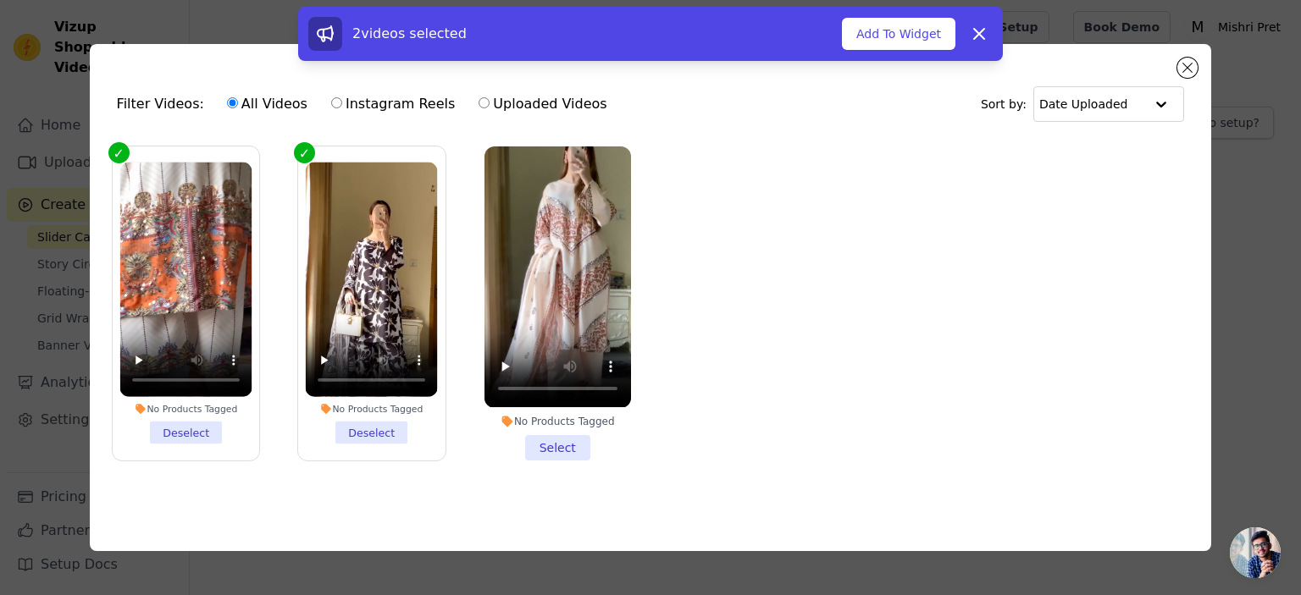
click at [568, 438] on li "No Products Tagged Select" at bounding box center [557, 303] width 147 height 313
click at [0, 0] on input "No Products Tagged Select" at bounding box center [0, 0] width 0 height 0
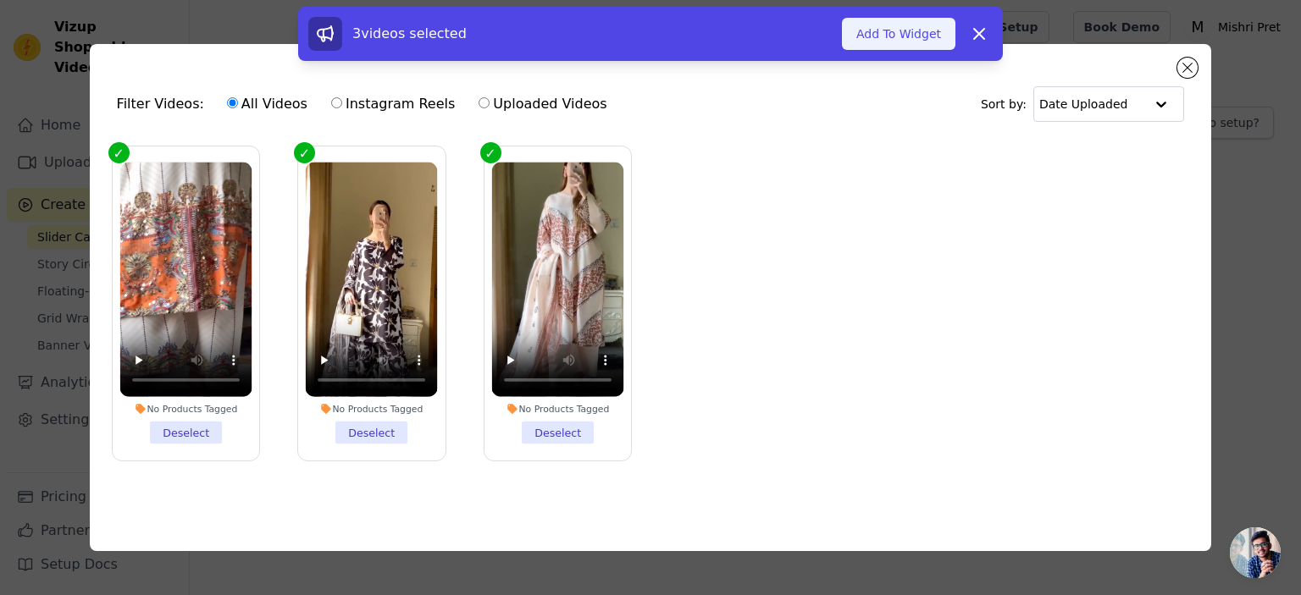
click at [887, 38] on button "Add To Widget" at bounding box center [898, 34] width 113 height 32
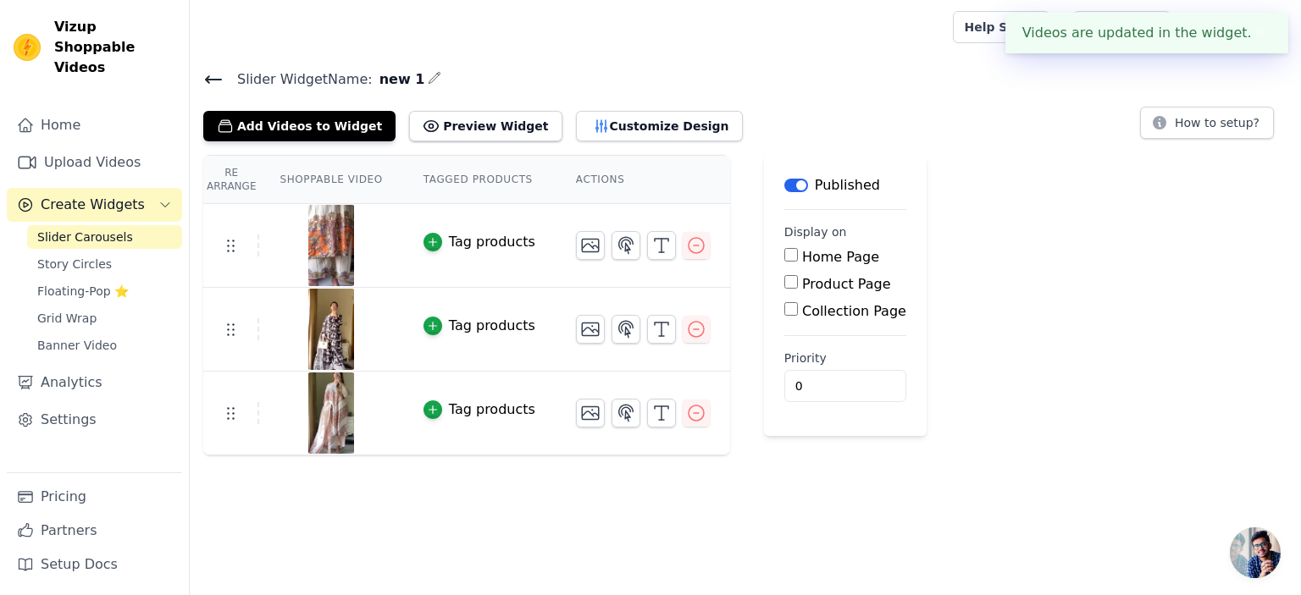
click at [784, 280] on input "Product Page" at bounding box center [791, 282] width 14 height 14
checkbox input "true"
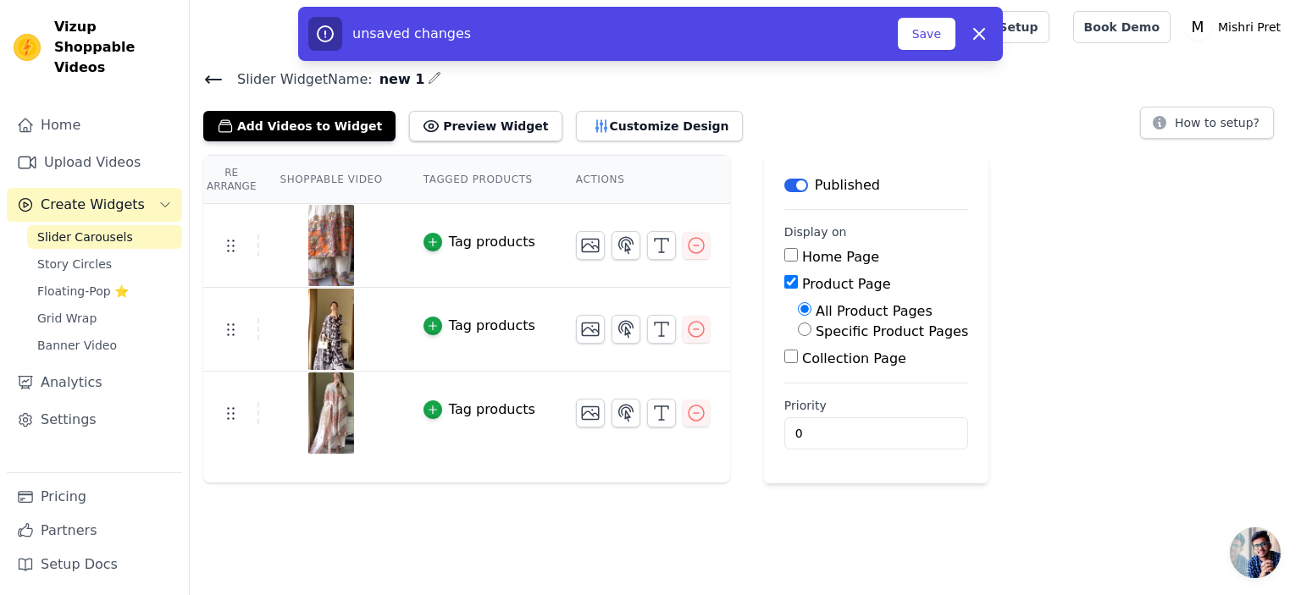
click at [798, 333] on input "Specific Product Pages" at bounding box center [805, 330] width 14 height 14
radio input "true"
click at [814, 369] on button "Select Products" at bounding box center [854, 370] width 113 height 29
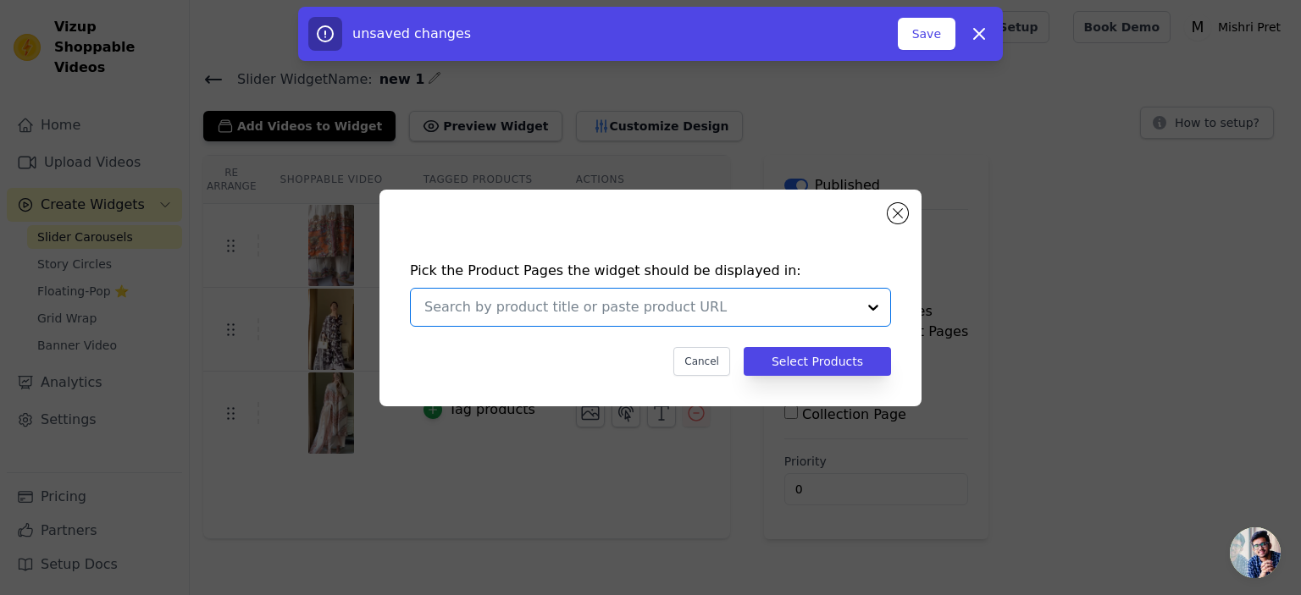
click at [643, 313] on input "text" at bounding box center [640, 307] width 432 height 20
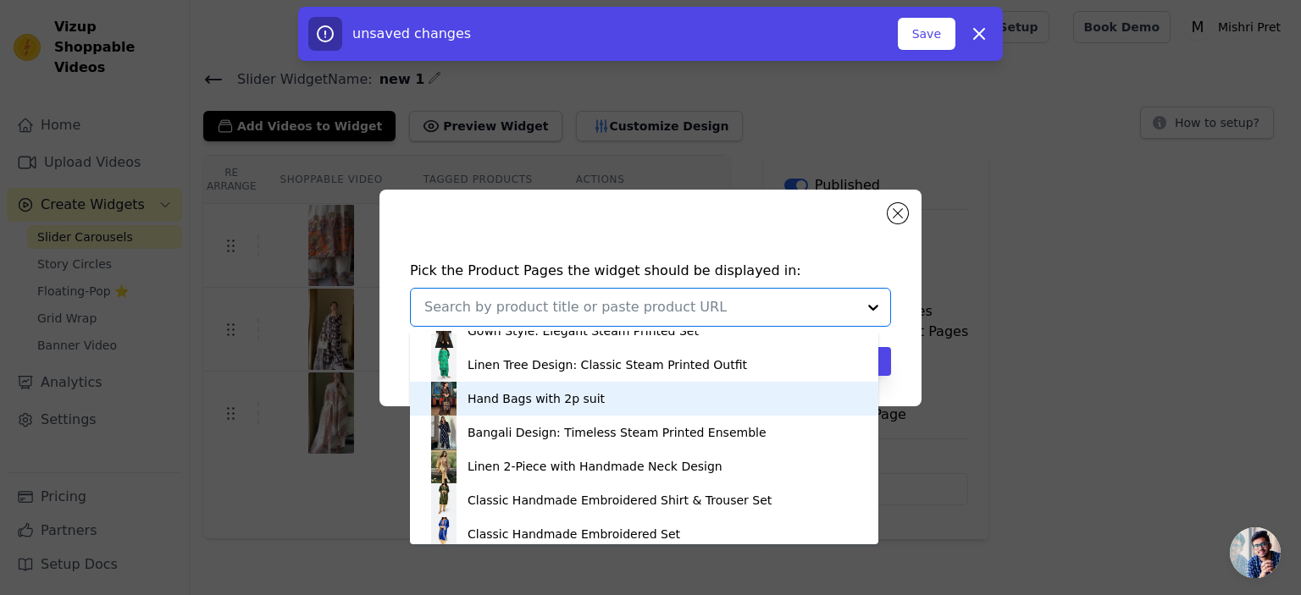
scroll to position [271, 0]
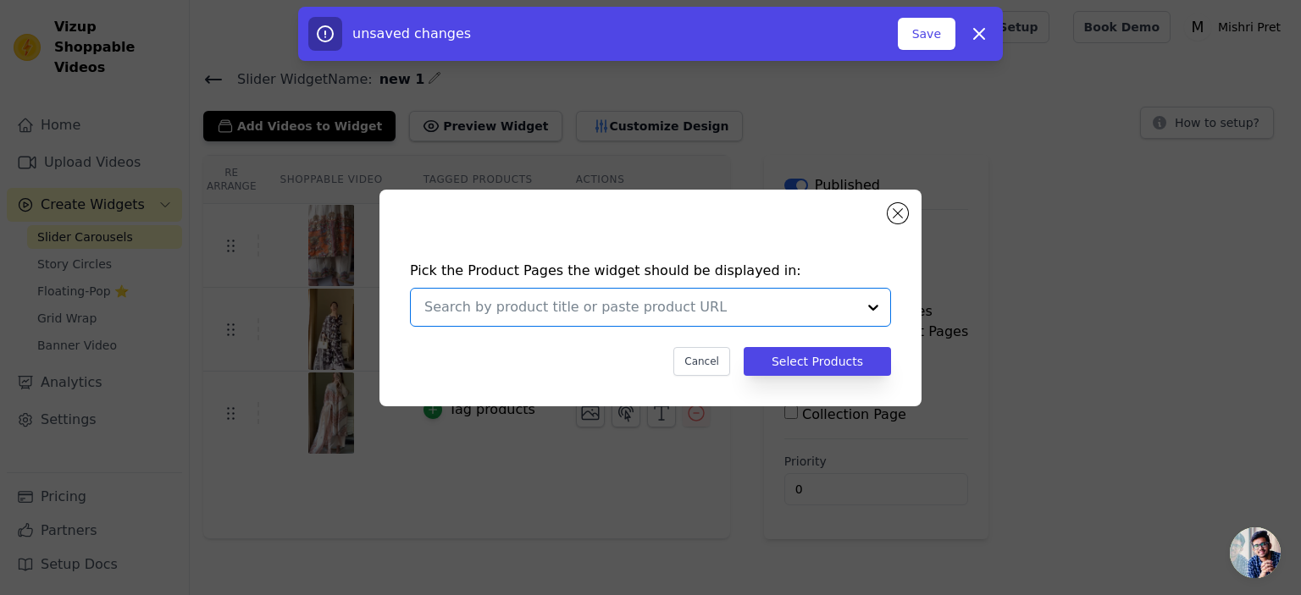
click at [658, 307] on input "text" at bounding box center [640, 307] width 432 height 20
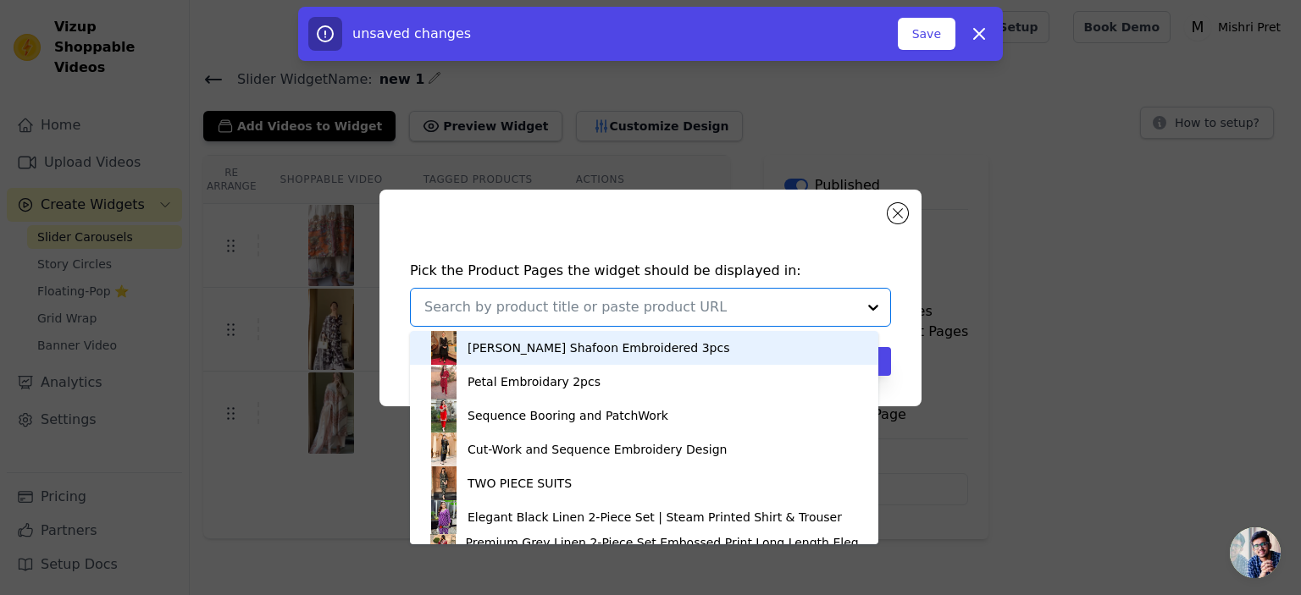
paste input "https://mishripret.com/products/zara-long-length-stitched-3-piece-silky-lawn"
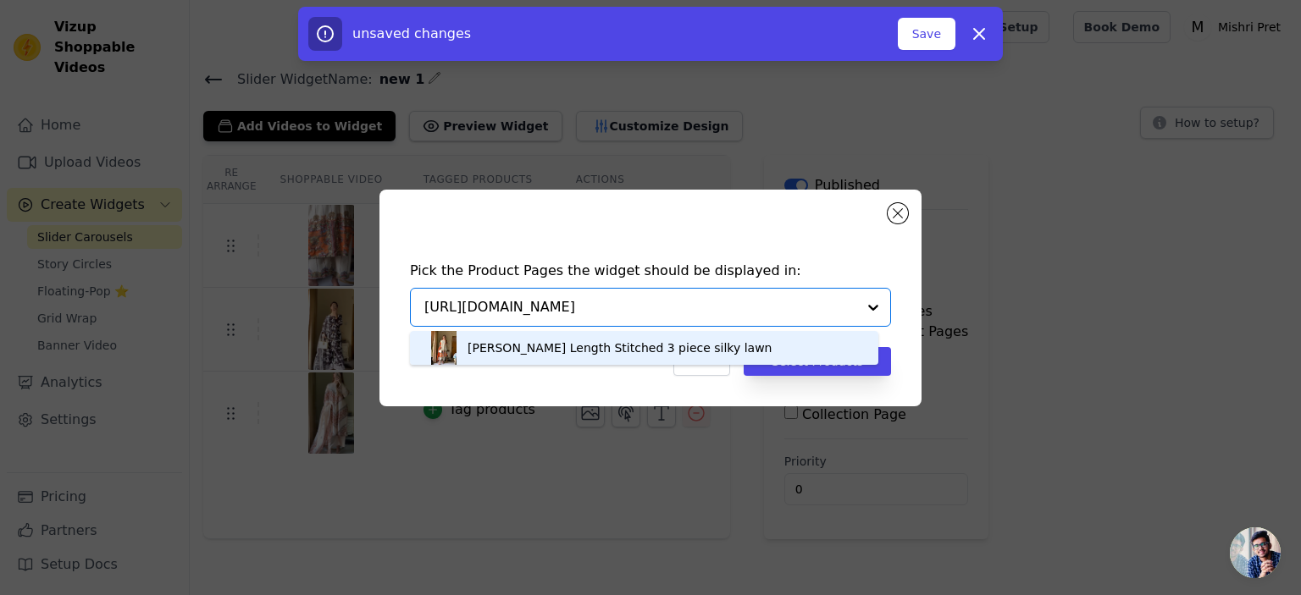
type input "https://mishripret.com/products/zara-long-length-stitched-3-piece-silky-lawn"
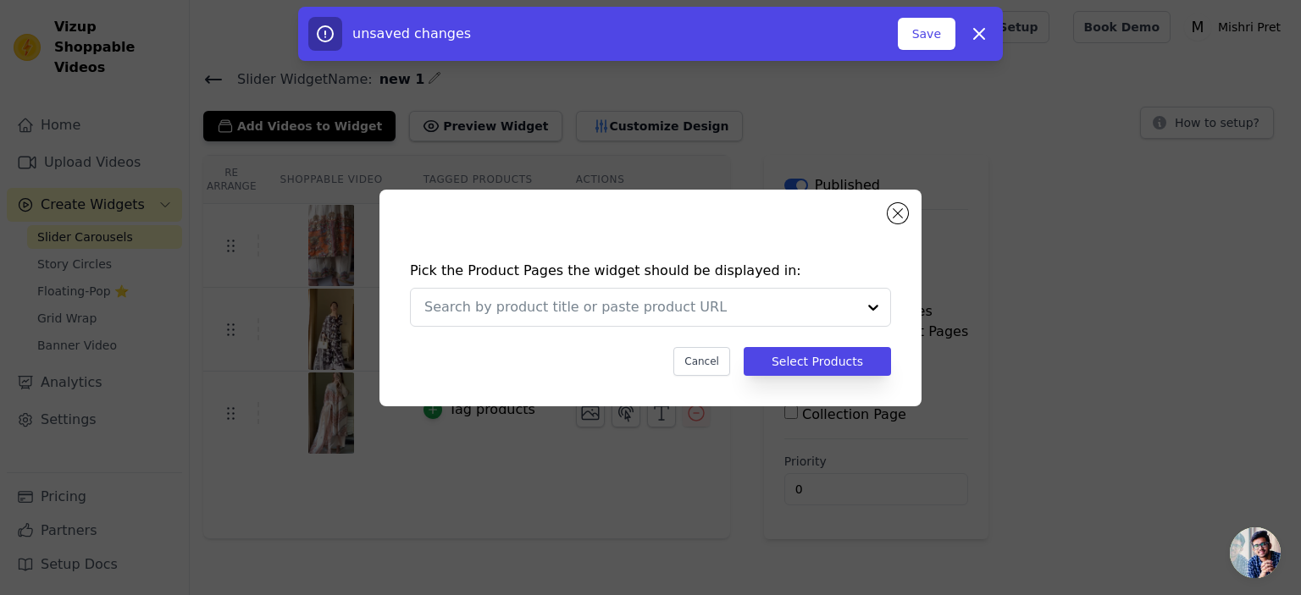
scroll to position [0, 0]
click at [904, 322] on div "Pick the Product Pages the widget should be displayed in: Cancel Select Products" at bounding box center [650, 318] width 515 height 149
click at [749, 318] on div at bounding box center [640, 307] width 432 height 37
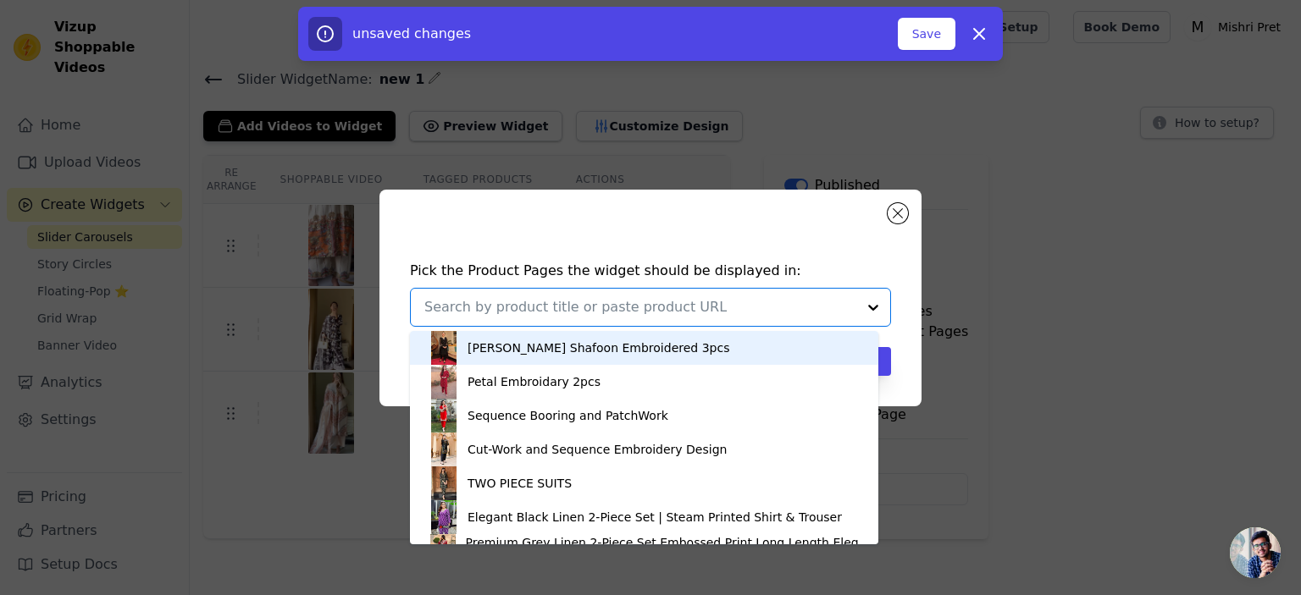
paste input "https://mishripret.com/products/zara-long-length-stitched-3-piece-silky-lawn"
type input "https://mishripret.com/products/zara-long-length-stitched-3-piece-silky-lawn"
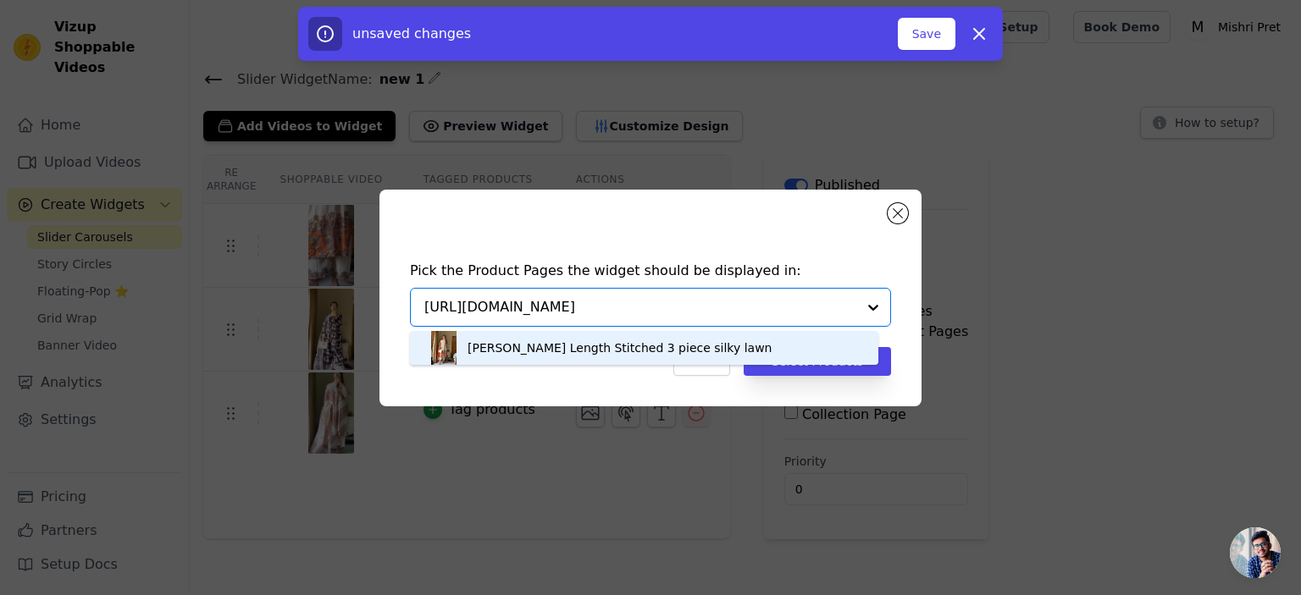
click at [706, 341] on div "zara Long Length Stitched 3 piece silky lawn" at bounding box center [644, 348] width 434 height 34
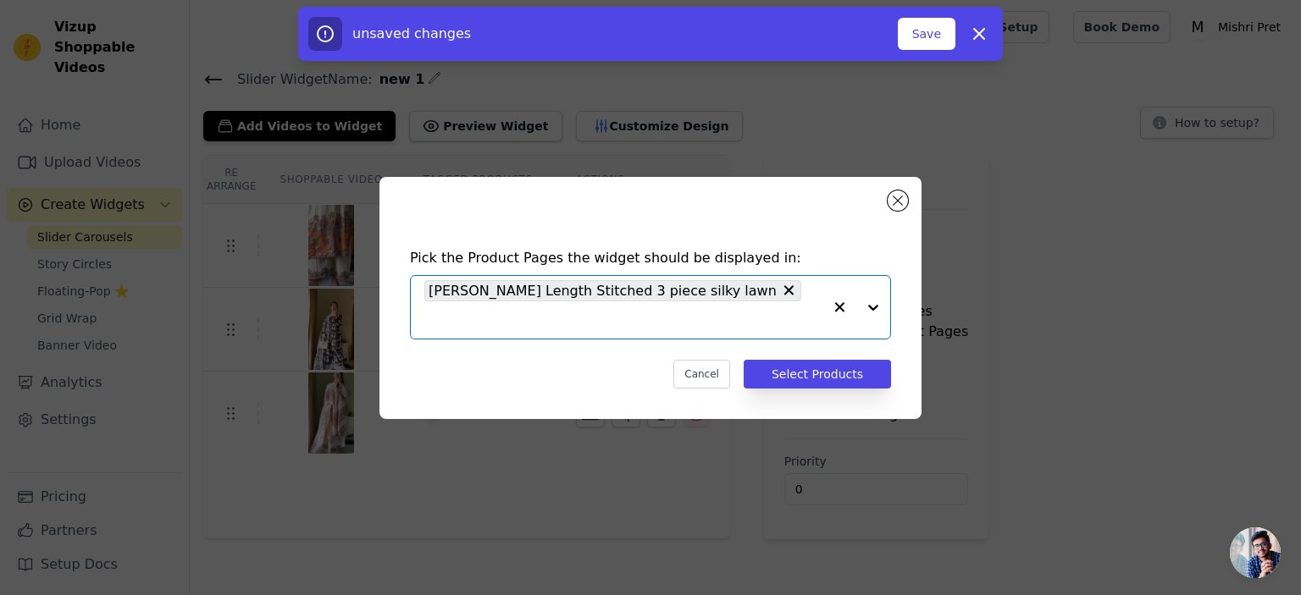
scroll to position [0, 0]
paste input "https://mishripret.com/products/samira-long-length-stitched-3-piece-silky-lawn?…"
type input "https://mishripret.com/products/samira-long-length-stitched-3-piece-silky-lawn?…"
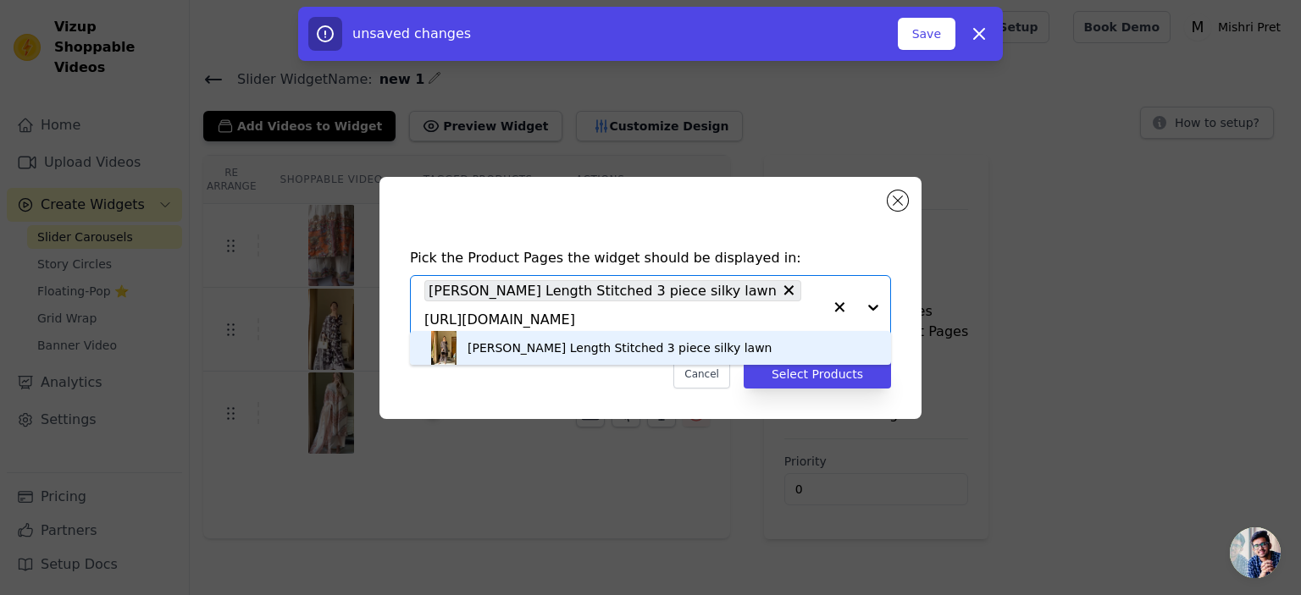
click at [648, 355] on div "Samira Long Length Stitched 3 piece silky lawn" at bounding box center [619, 348] width 304 height 17
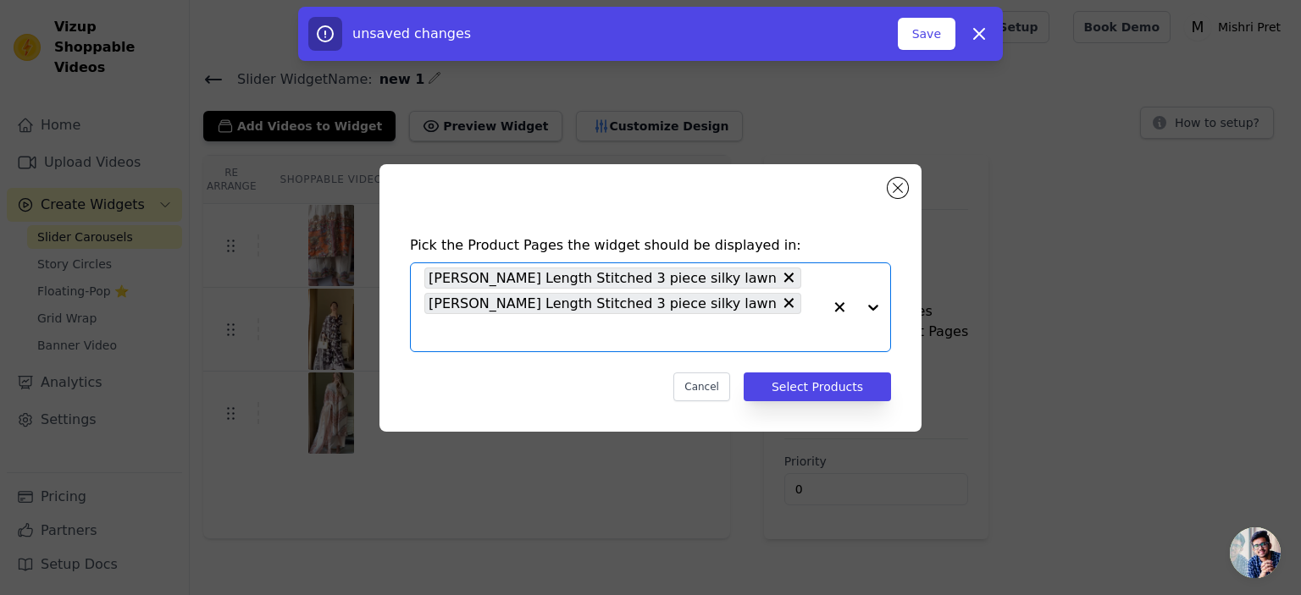
click at [745, 324] on input "text" at bounding box center [623, 333] width 398 height 20
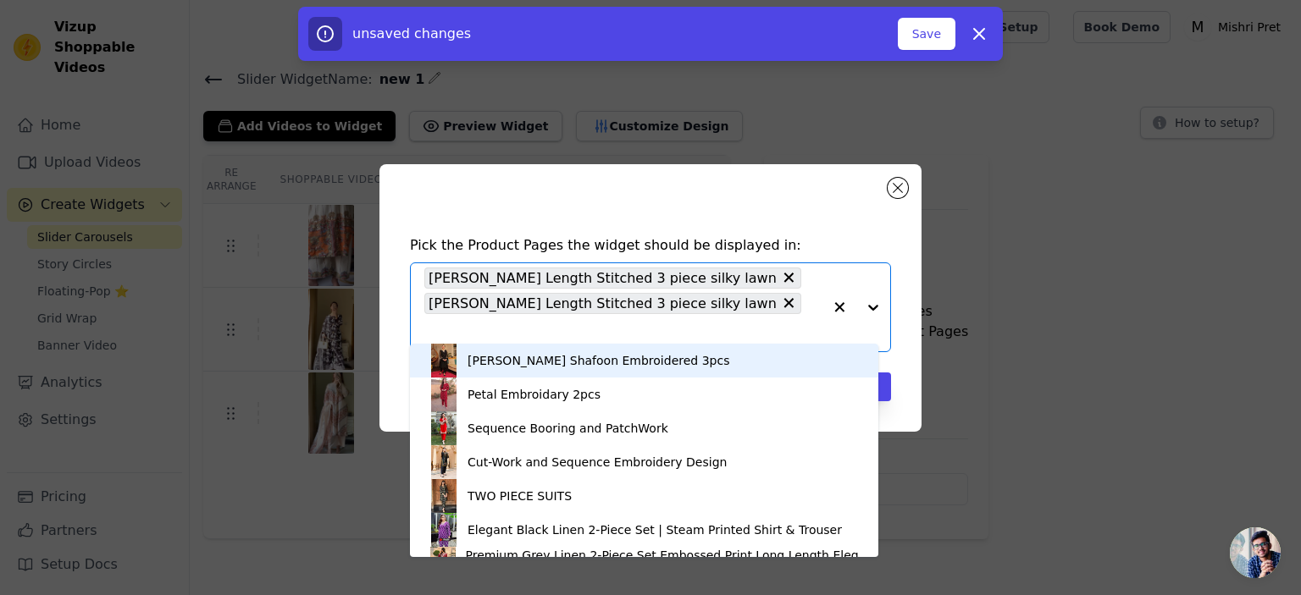
paste input "https://mishripret.com/products/simran-long-length-stitched-3-piece-silky-lawn?…"
type input "https://mishripret.com/products/simran-long-length-stitched-3-piece-silky-lawn?…"
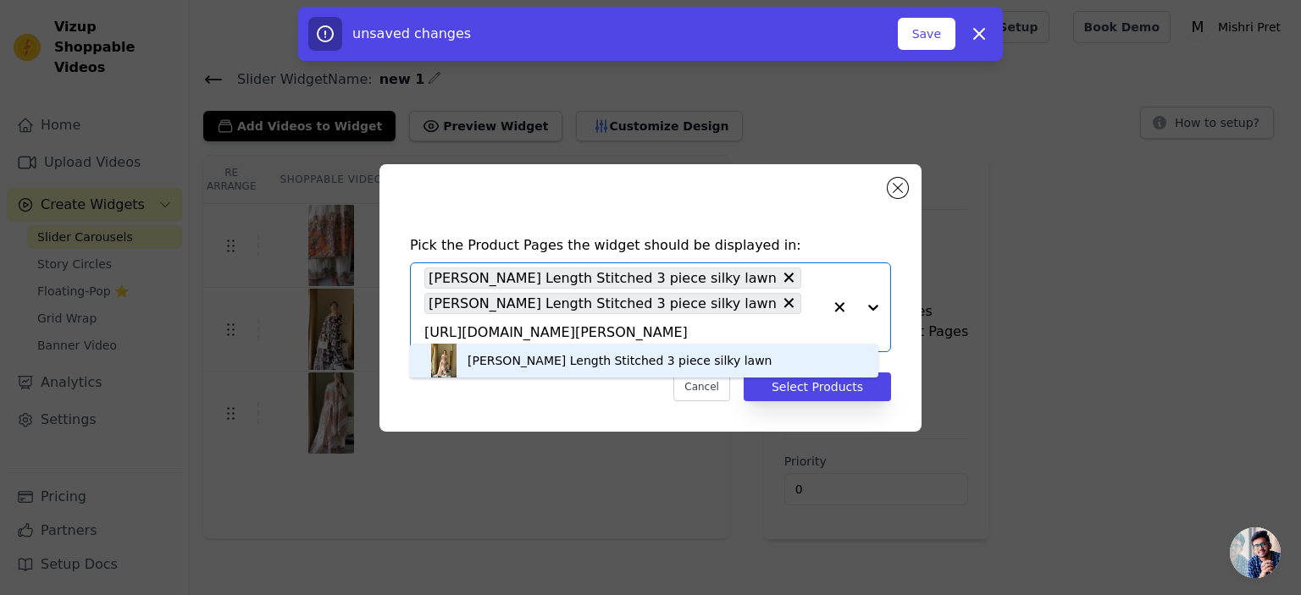
click at [645, 362] on div "Simran Long Length Stitched 3 piece silky lawn" at bounding box center [619, 360] width 304 height 17
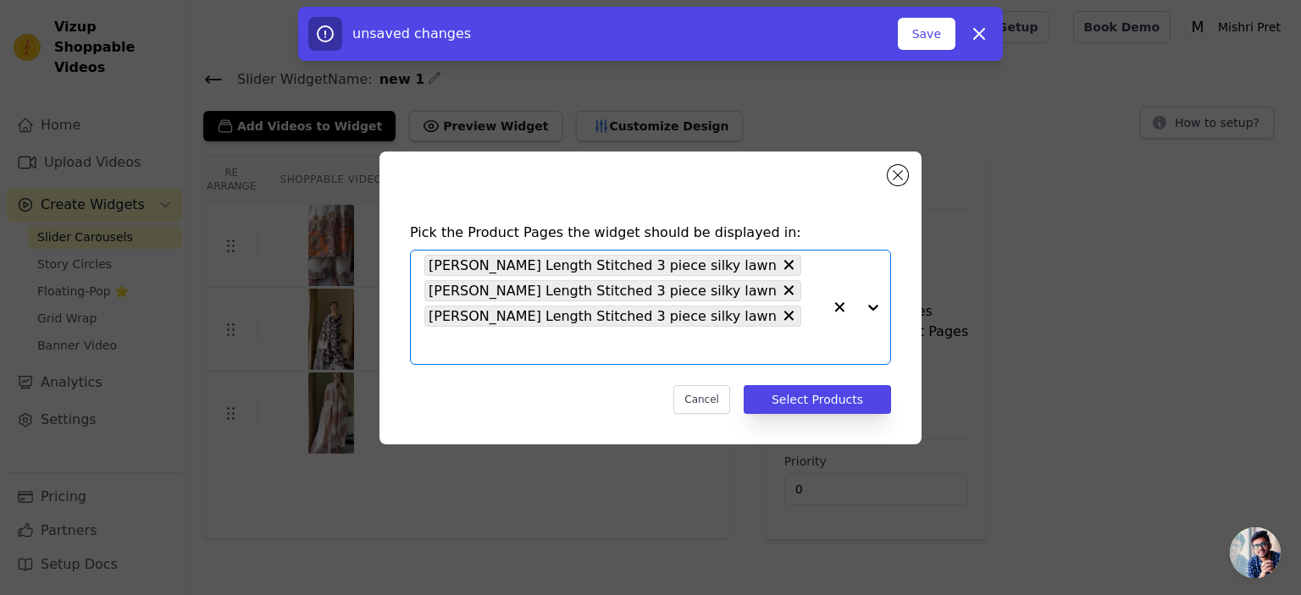
paste input "https://mishripret.com/products/aniqa-long-length-stitched-3-piece-silky-lawn?p…"
type input "https://mishripret.com/products/aniqa-long-length-stitched-3-piece-silky-lawn?p…"
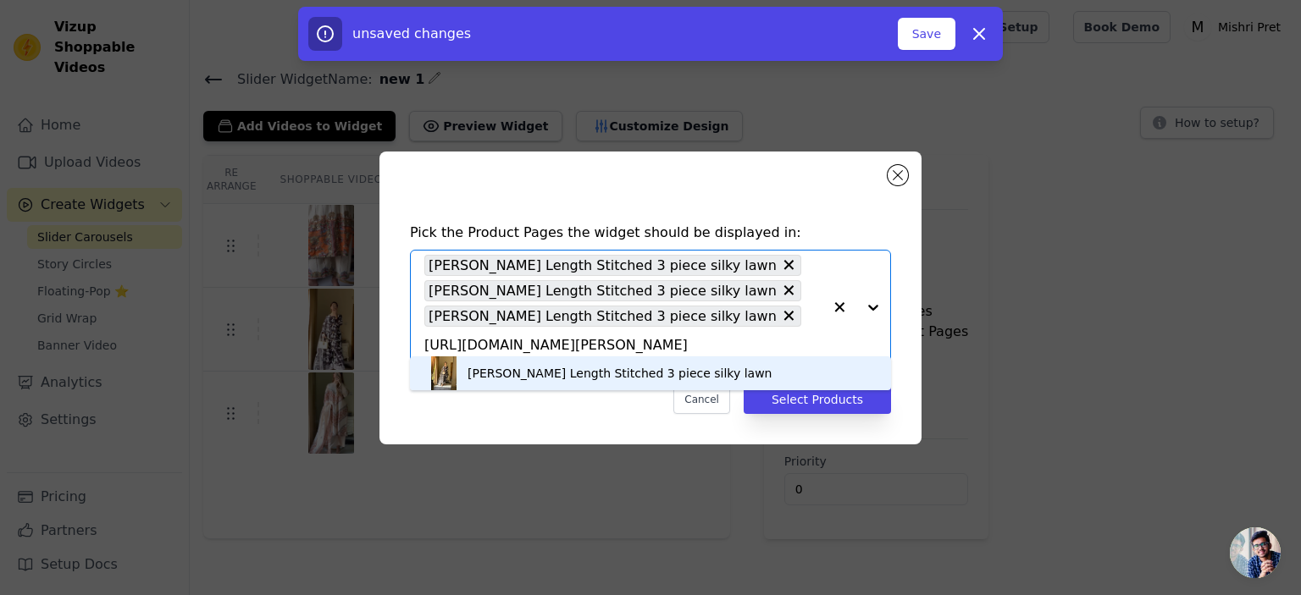
click at [557, 380] on div "Aniqa Long Length Stitched 3 piece silky lawn" at bounding box center [619, 373] width 304 height 17
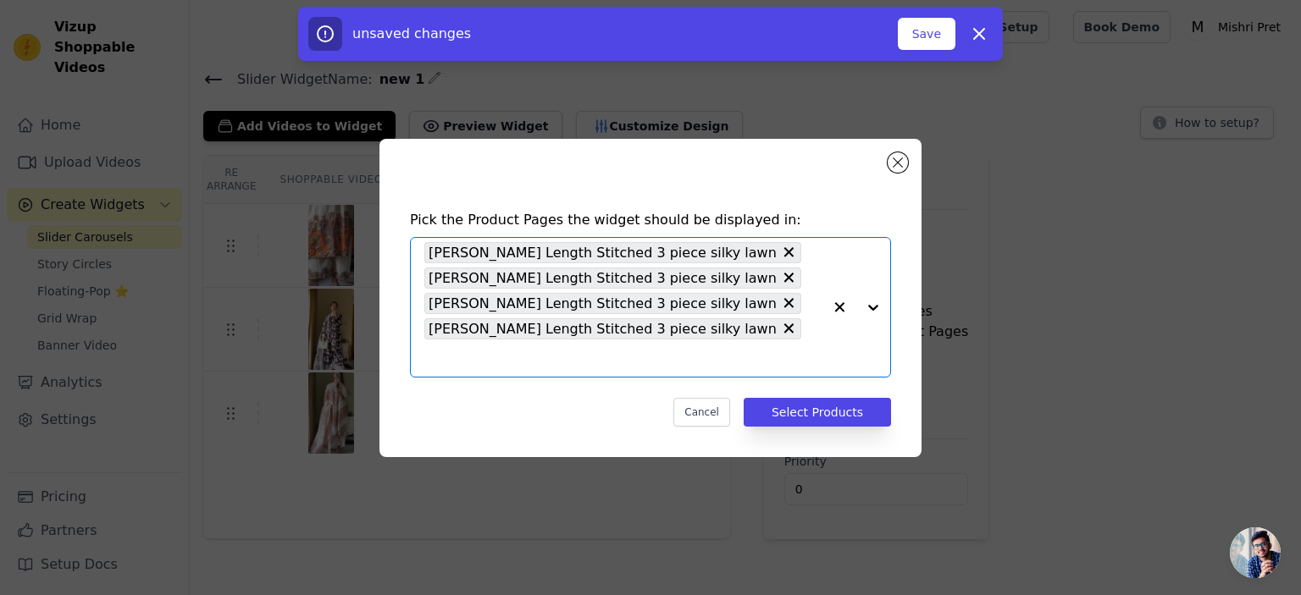
paste input "https://mishripret.com/products/huria-long-length-stitched-3-piece-silky-lawn?p…"
type input "https://mishripret.com/products/huria-long-length-stitched-3-piece-silky-lawn?p…"
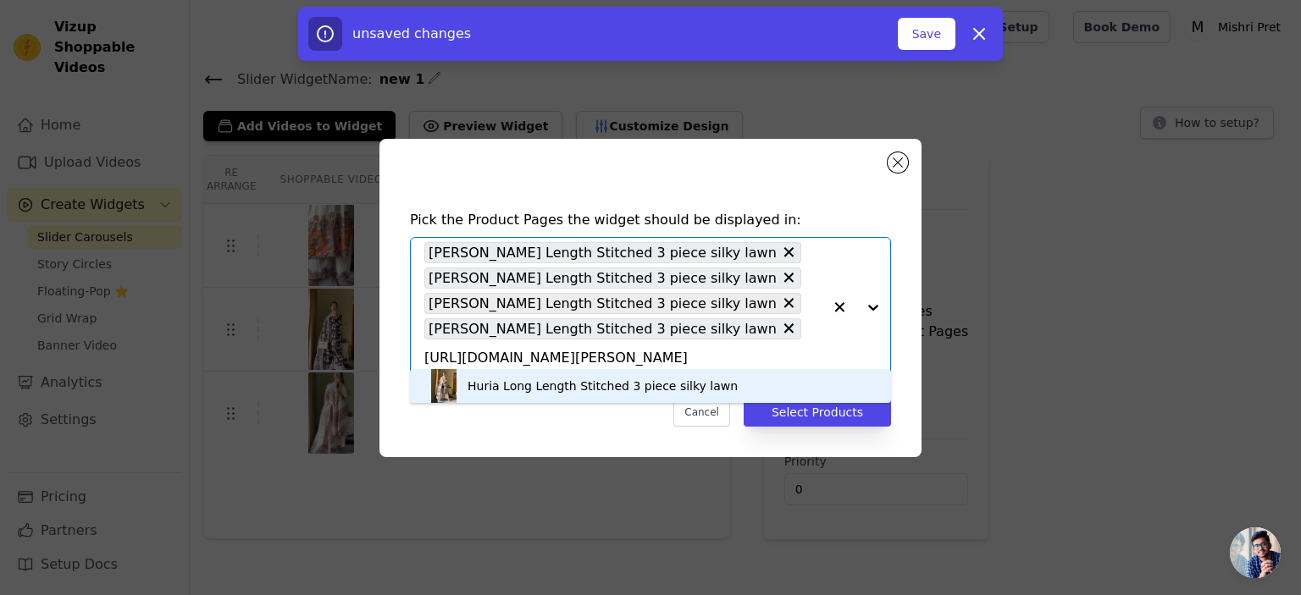
click at [705, 390] on div "Huria Long Length Stitched 3 piece silky lawn" at bounding box center [650, 386] width 447 height 34
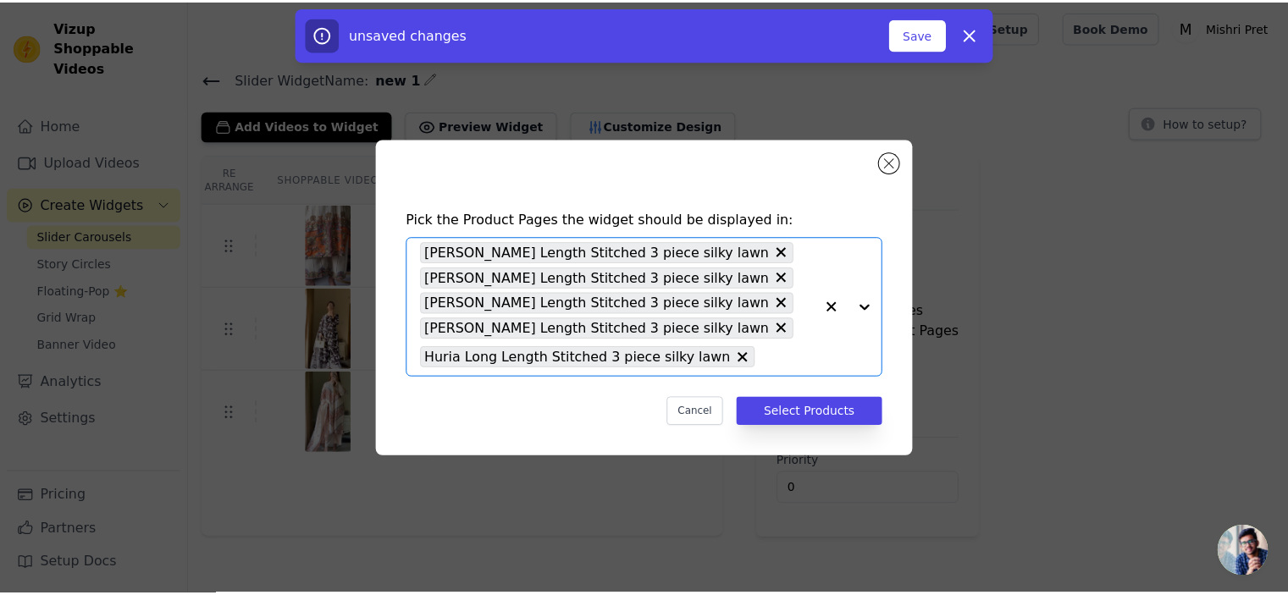
scroll to position [0, 0]
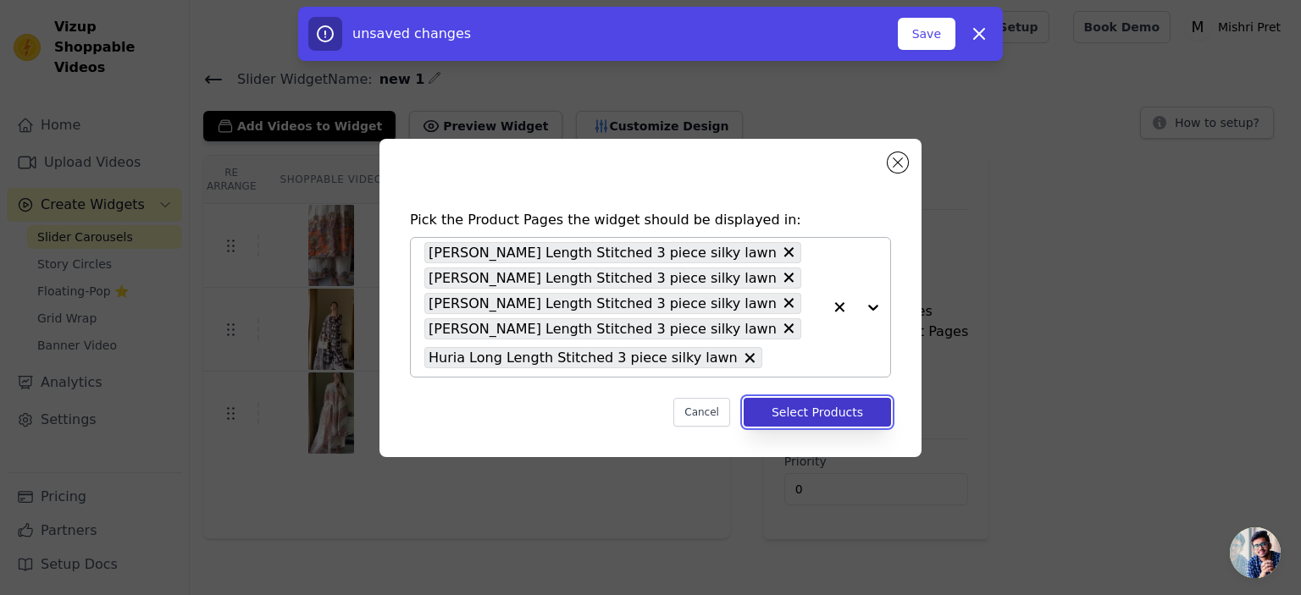
click at [807, 414] on button "Select Products" at bounding box center [817, 412] width 147 height 29
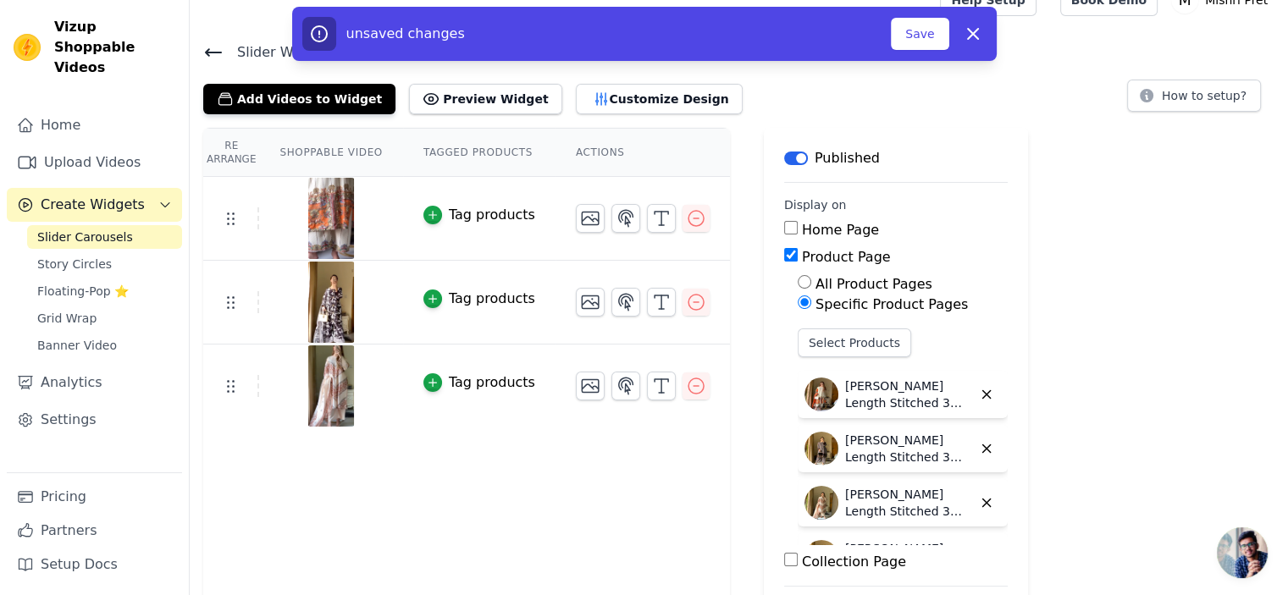
scroll to position [116, 0]
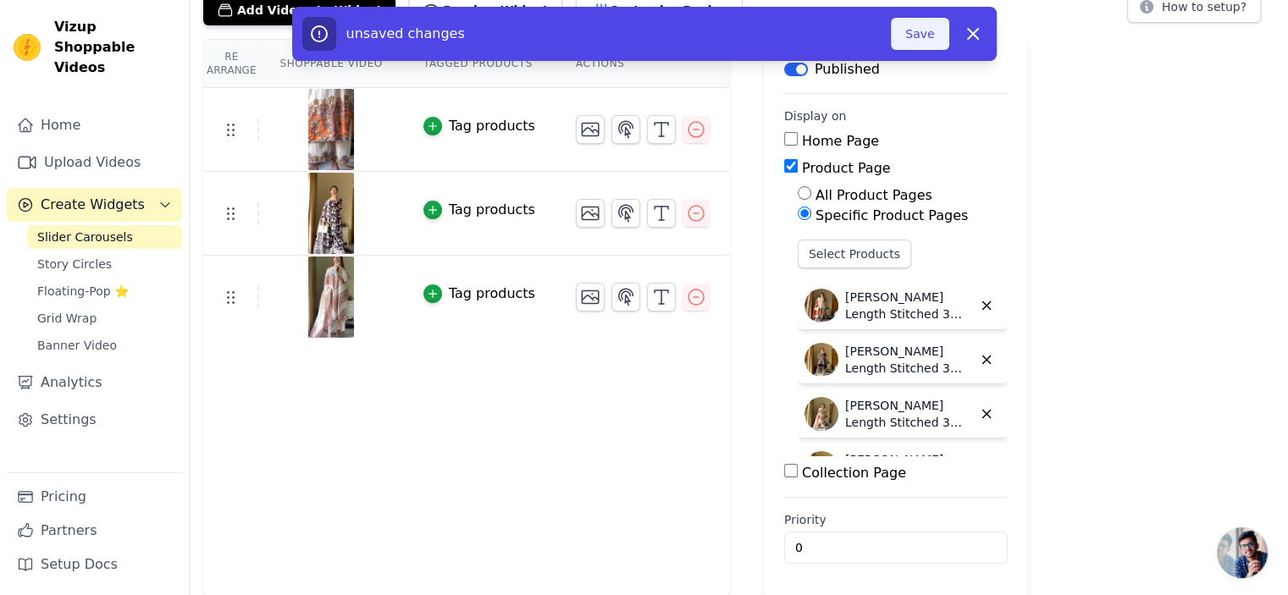
click at [925, 30] on button "Save" at bounding box center [920, 34] width 58 height 32
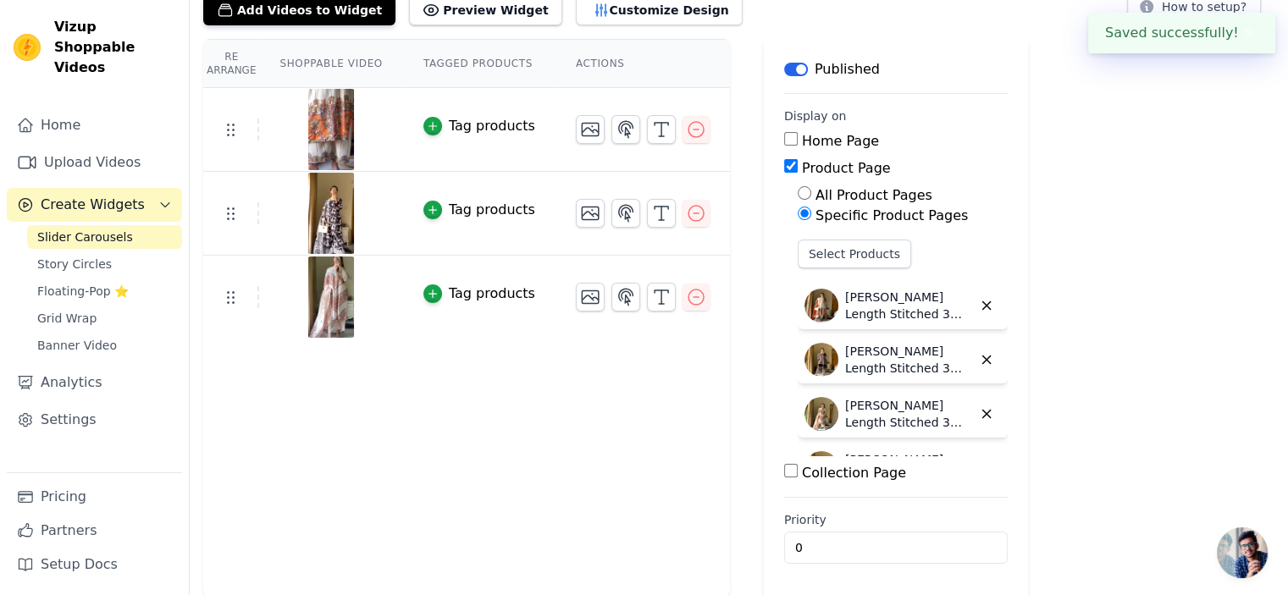
scroll to position [0, 0]
